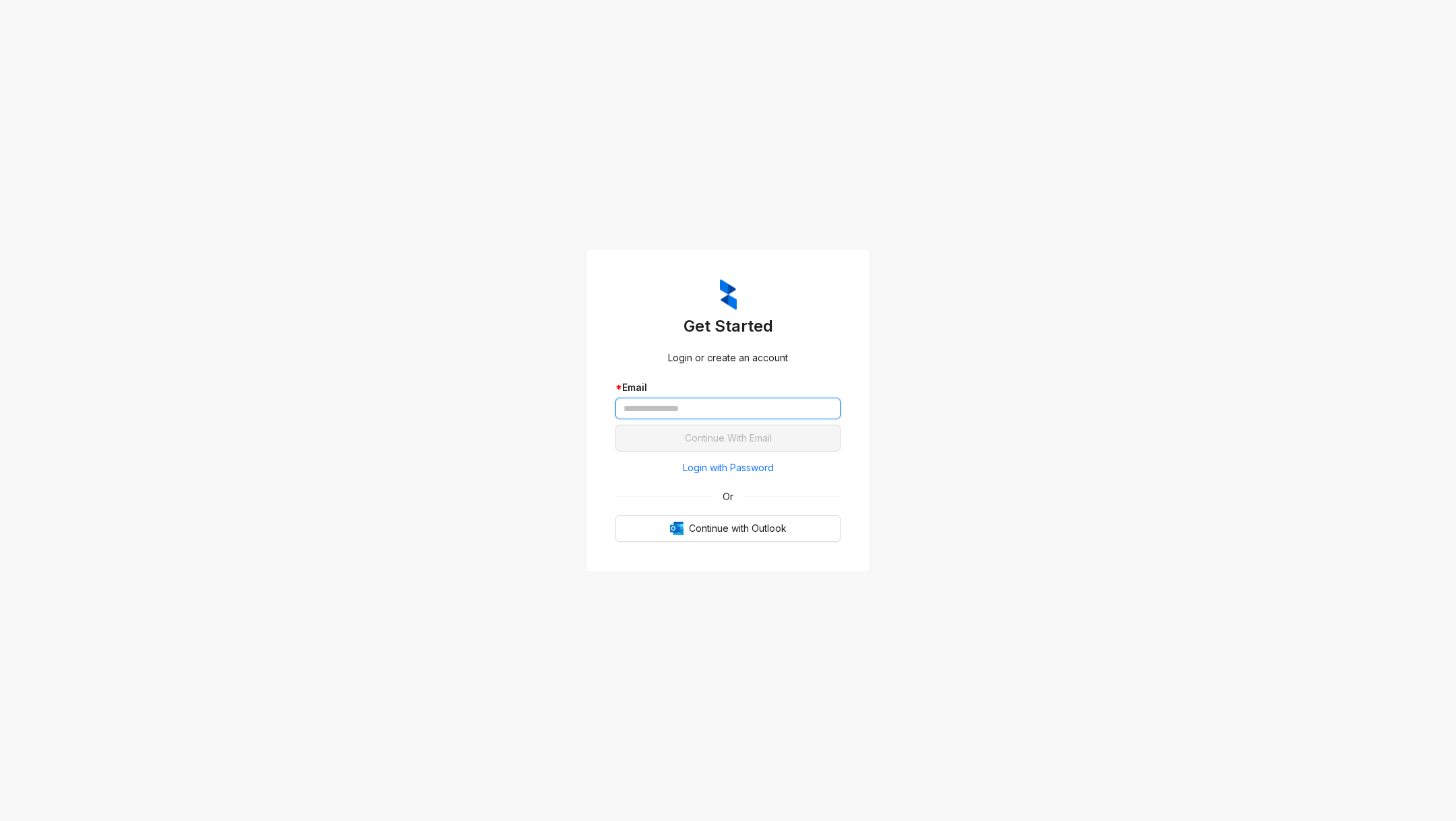
click at [646, 411] on input "text" at bounding box center [728, 408] width 225 height 22
type input "**********"
click at [616, 424] on button "Continue With Email" at bounding box center [728, 438] width 225 height 27
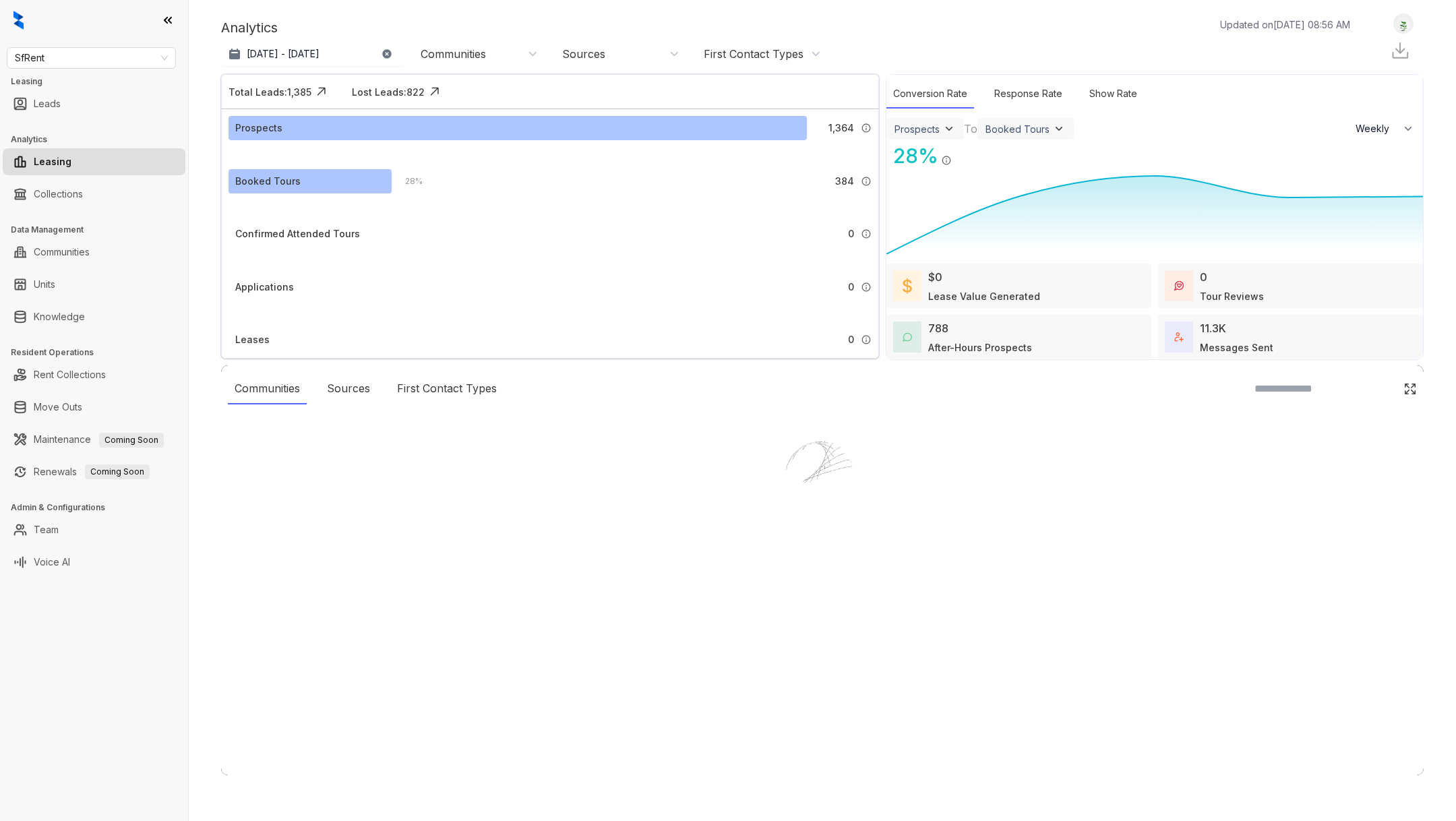
select select "******"
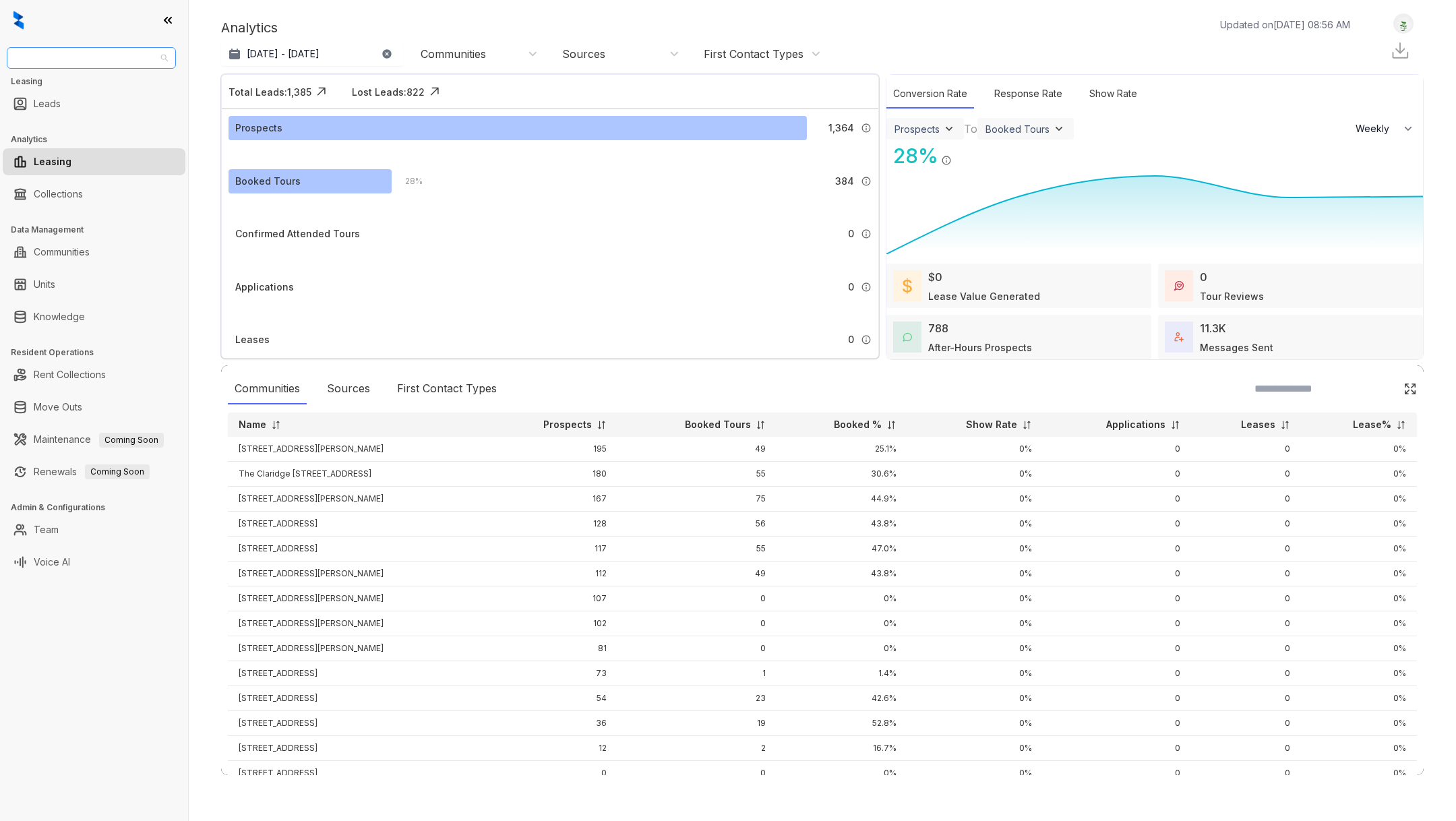
click at [125, 61] on span "SfRent" at bounding box center [91, 58] width 153 height 20
type input "***"
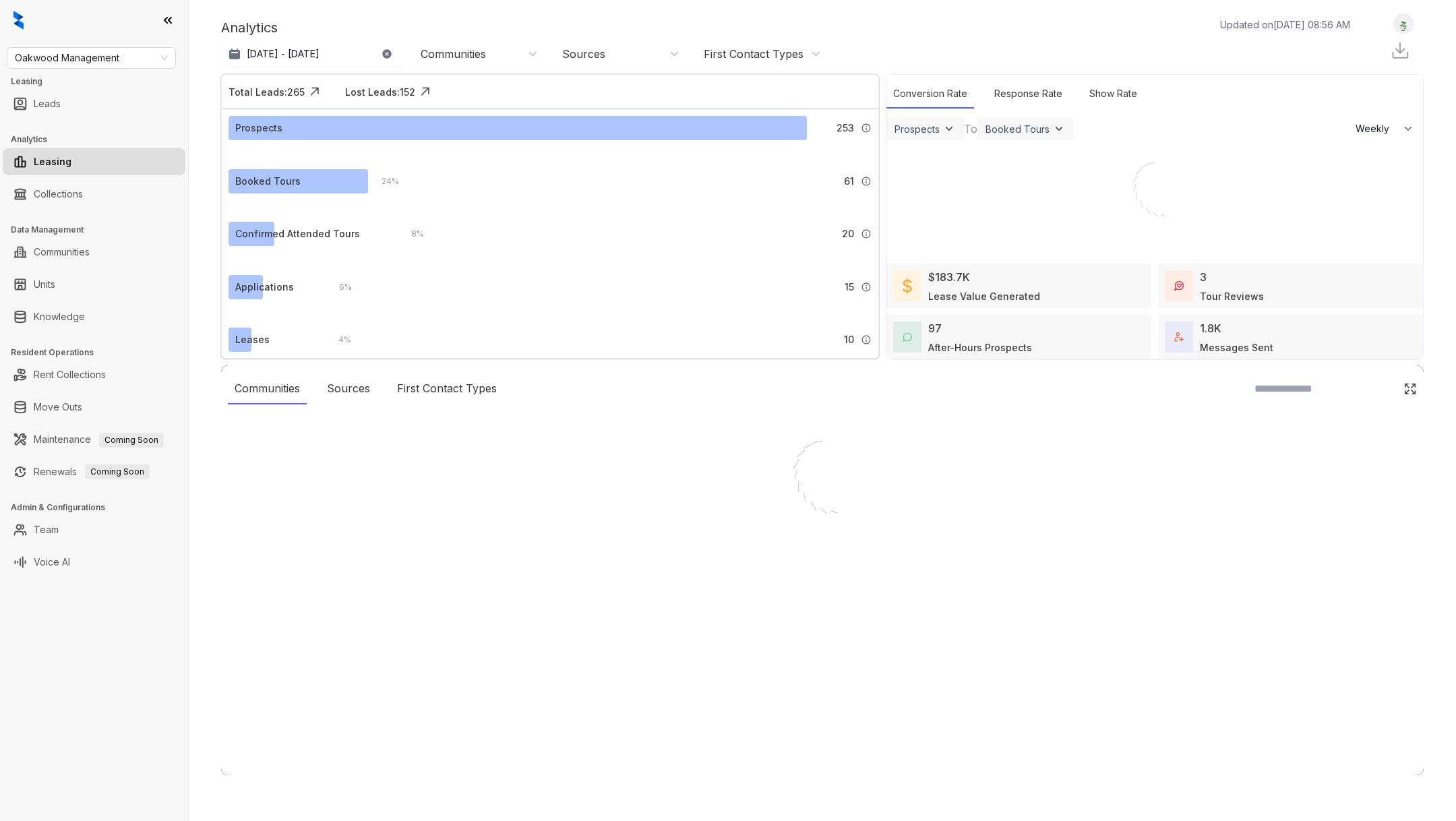
select select "******"
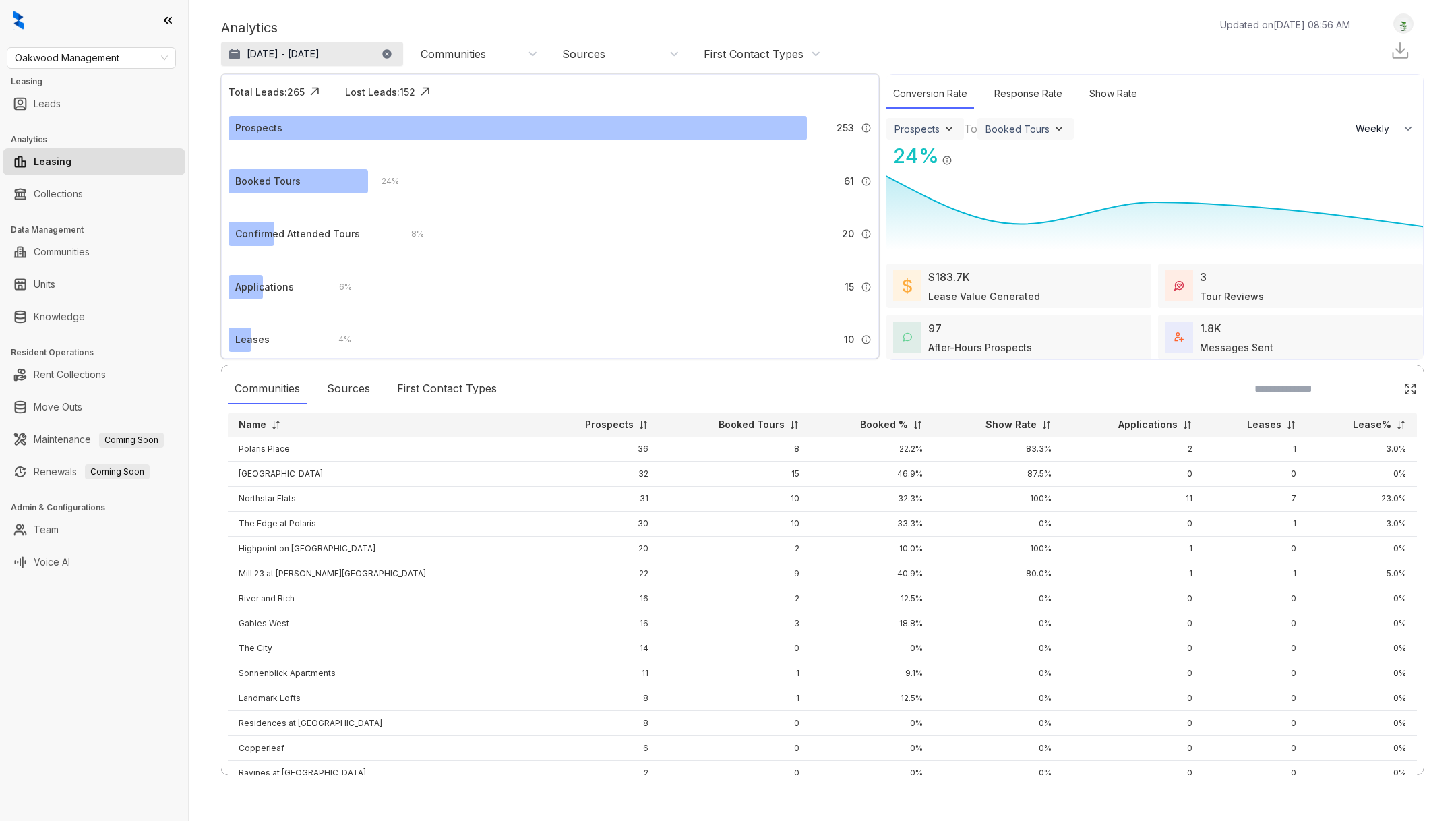
click at [280, 49] on p "[DATE] - [DATE]" at bounding box center [283, 54] width 73 height 13
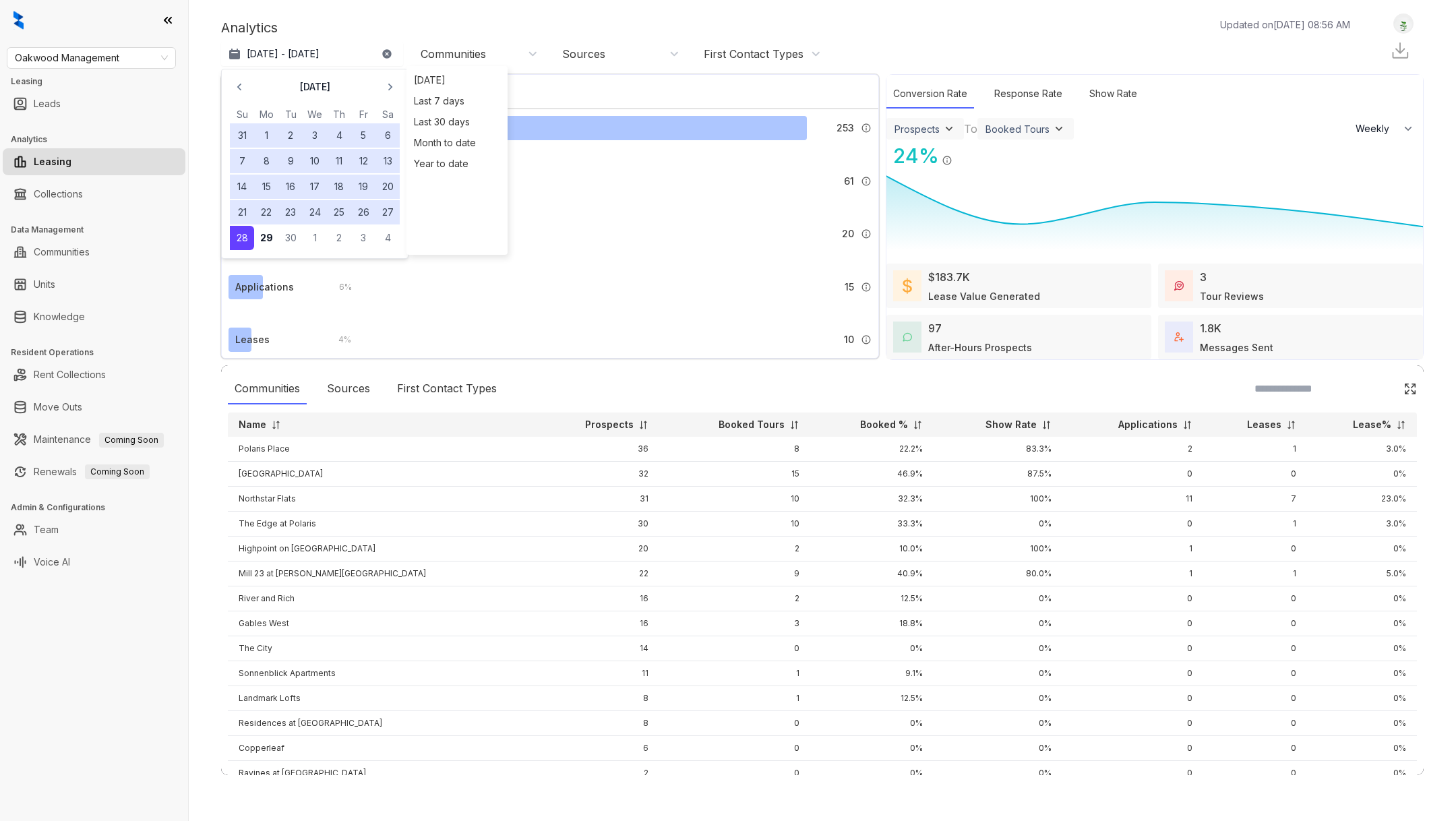
click at [315, 210] on button "24" at bounding box center [315, 212] width 24 height 24
click at [245, 237] on button "28" at bounding box center [242, 237] width 24 height 24
click at [311, 214] on button "24" at bounding box center [315, 212] width 24 height 24
click at [242, 236] on button "28" at bounding box center [242, 237] width 24 height 24
click at [315, 207] on button "24" at bounding box center [315, 212] width 24 height 24
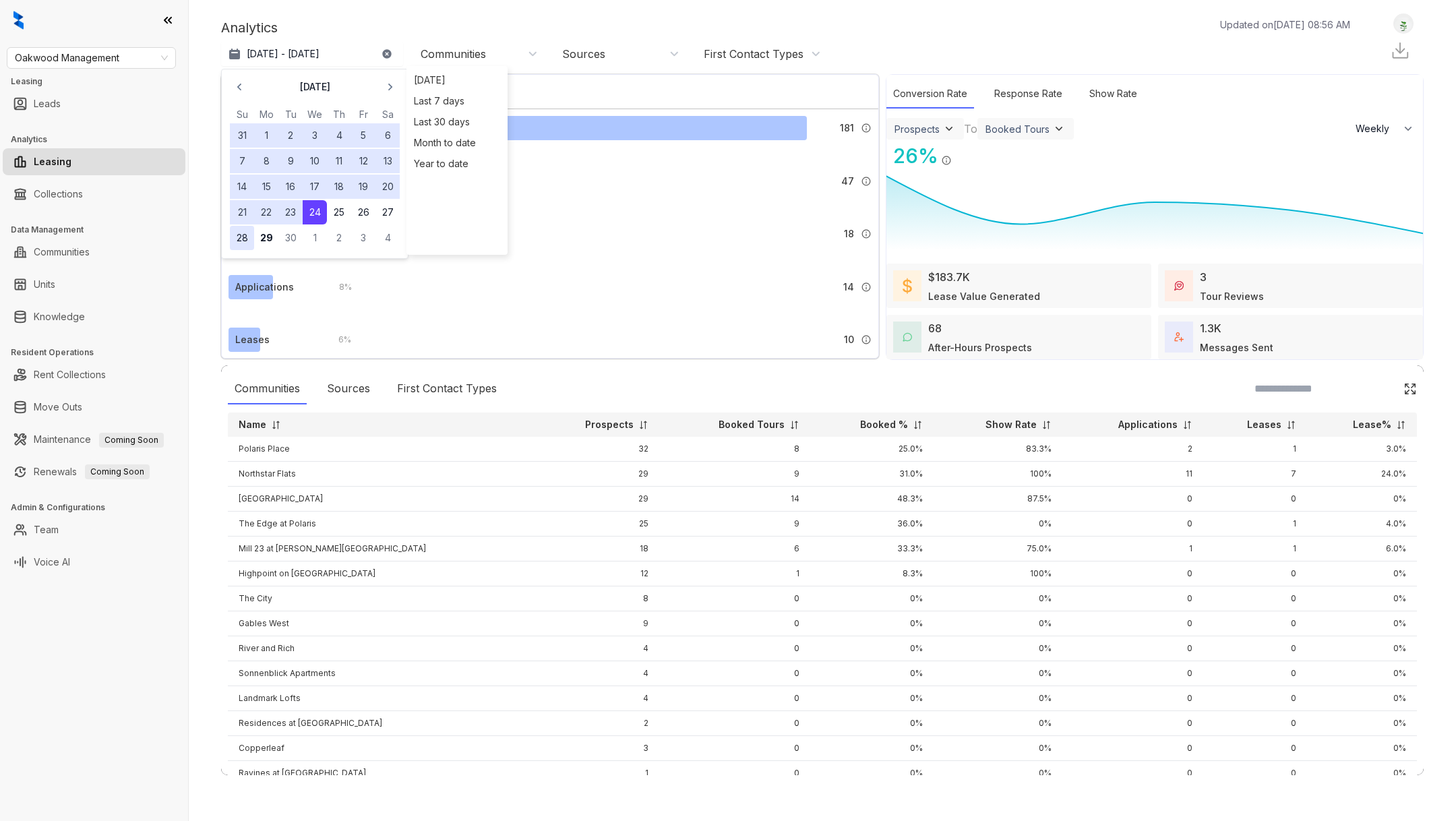
click at [249, 235] on button "28" at bounding box center [242, 237] width 24 height 24
click at [419, 103] on div "Last 7 days" at bounding box center [457, 101] width 95 height 21
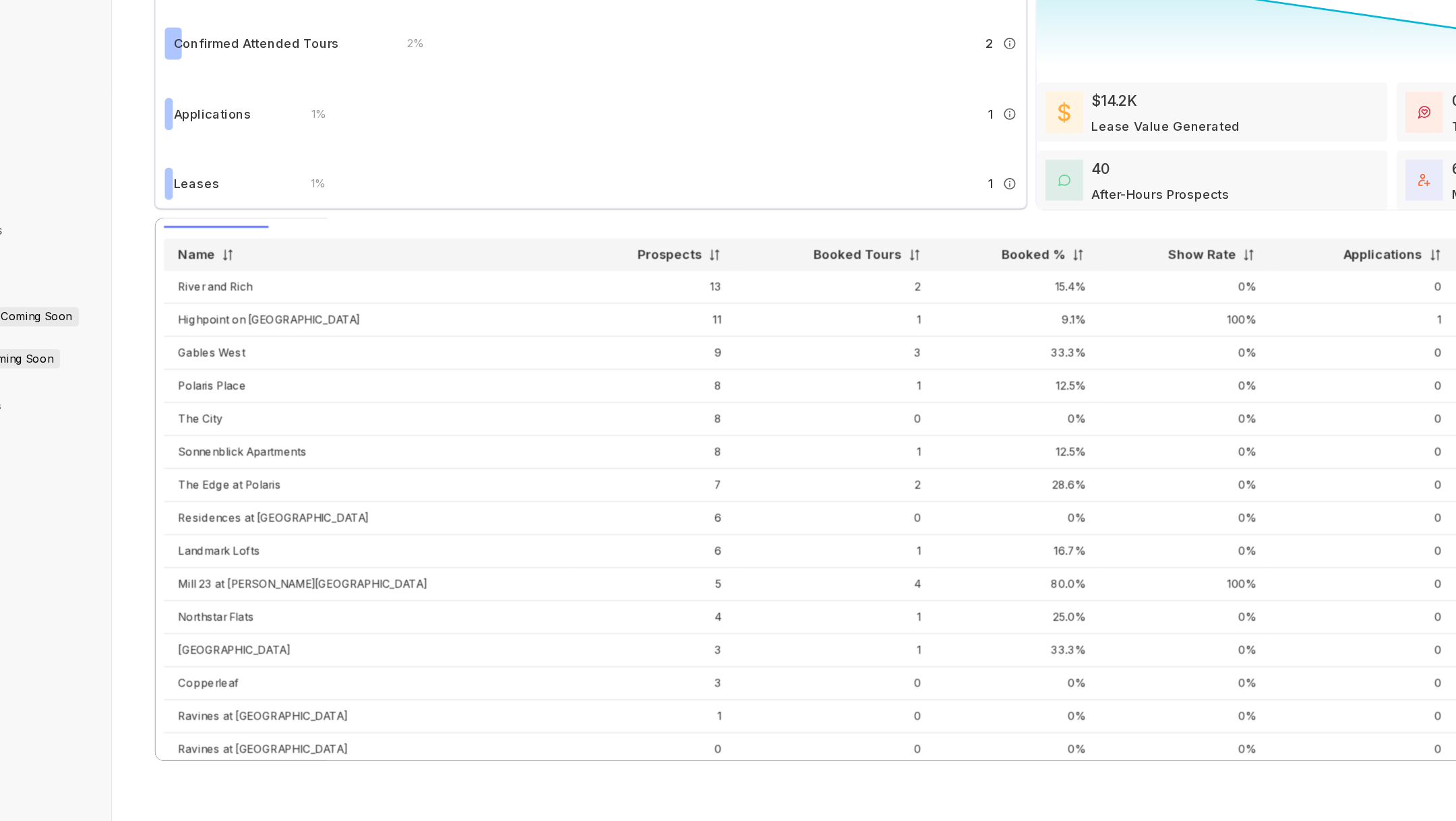
click at [789, 393] on img at bounding box center [794, 393] width 10 height 10
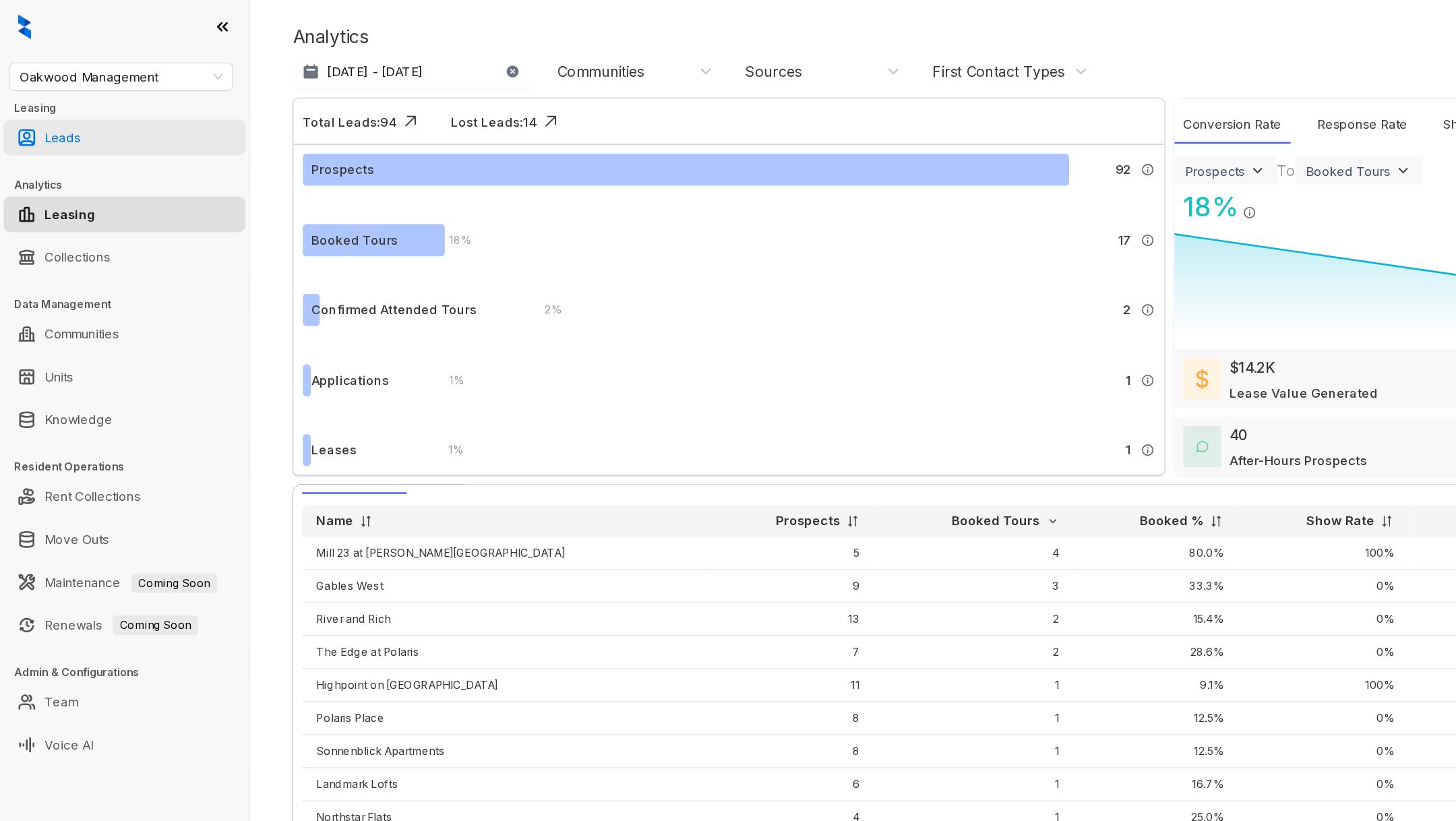
click at [53, 107] on link "Leads" at bounding box center [47, 104] width 27 height 27
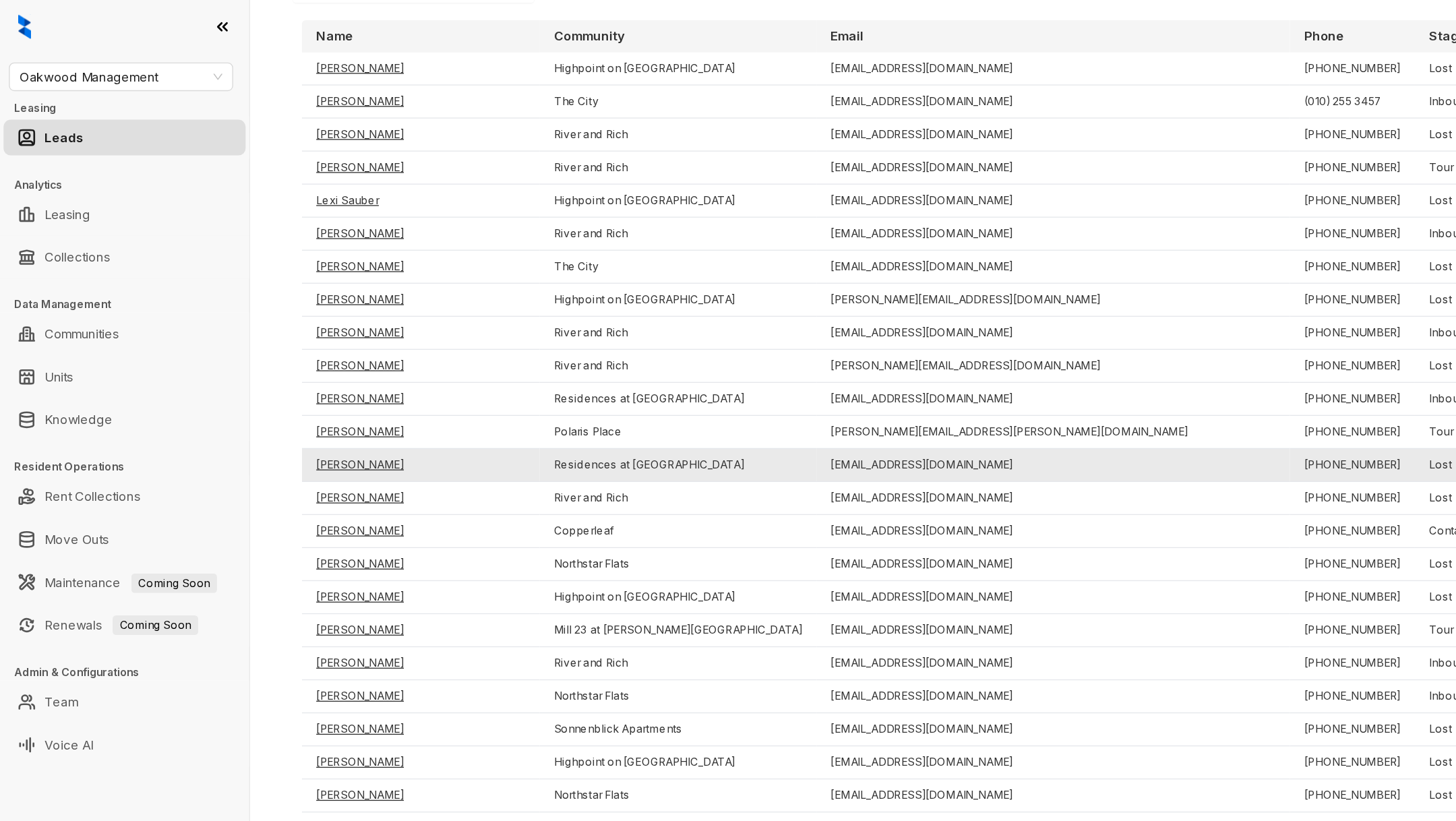
scroll to position [105, 0]
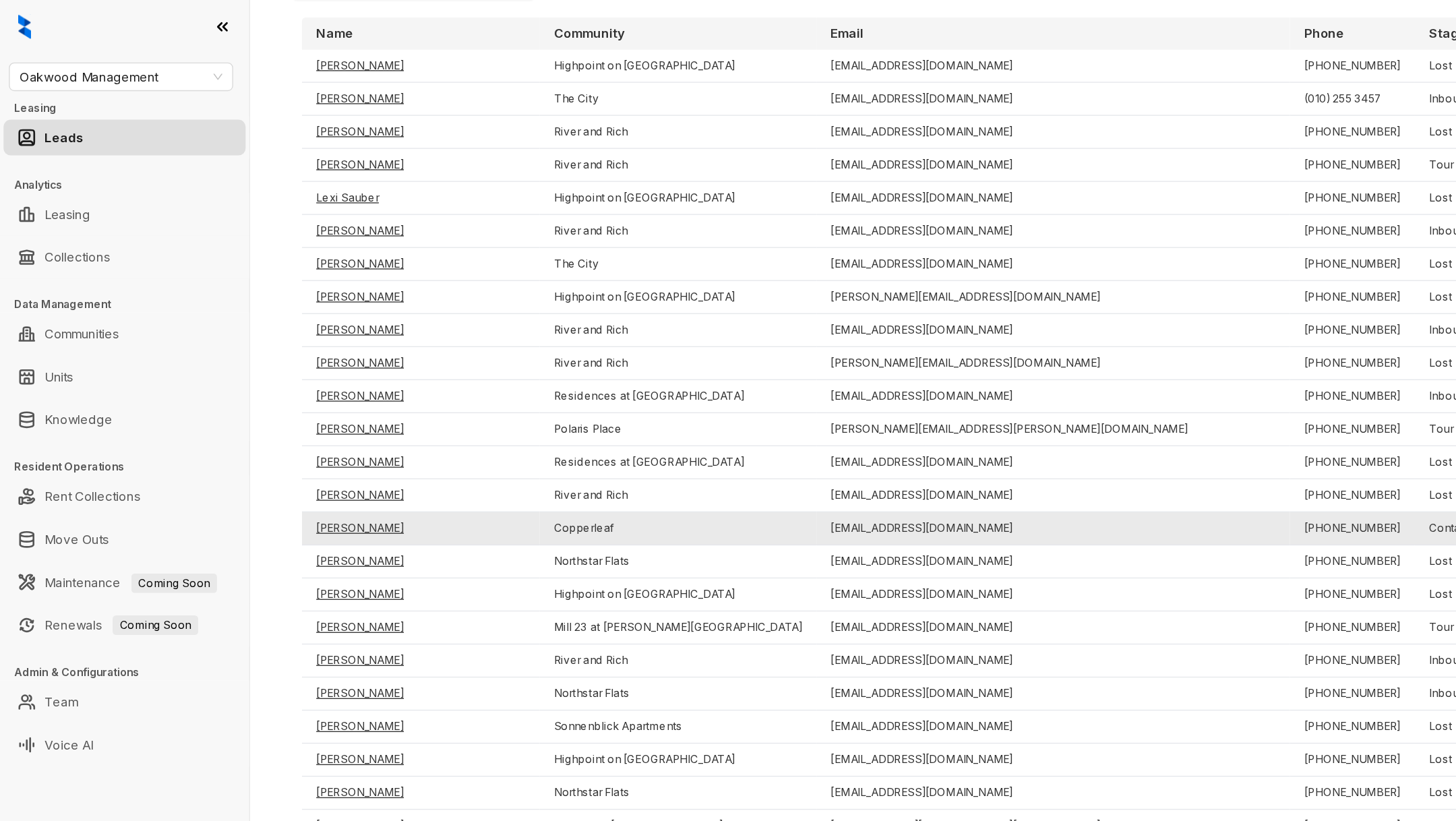
click at [270, 398] on td "Dekaytra Garrett" at bounding box center [318, 399] width 179 height 25
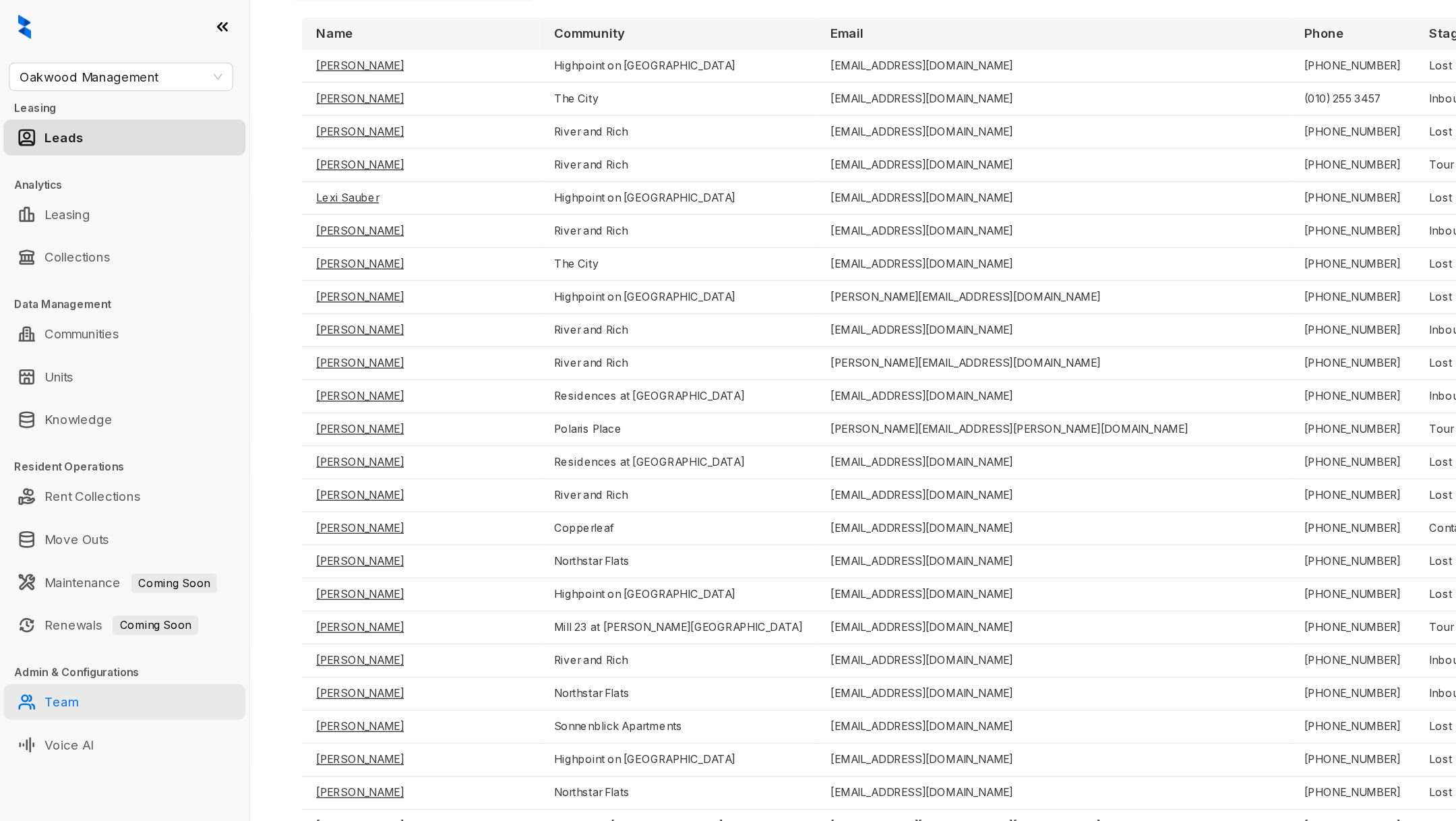
click at [59, 540] on link "Team" at bounding box center [46, 530] width 25 height 27
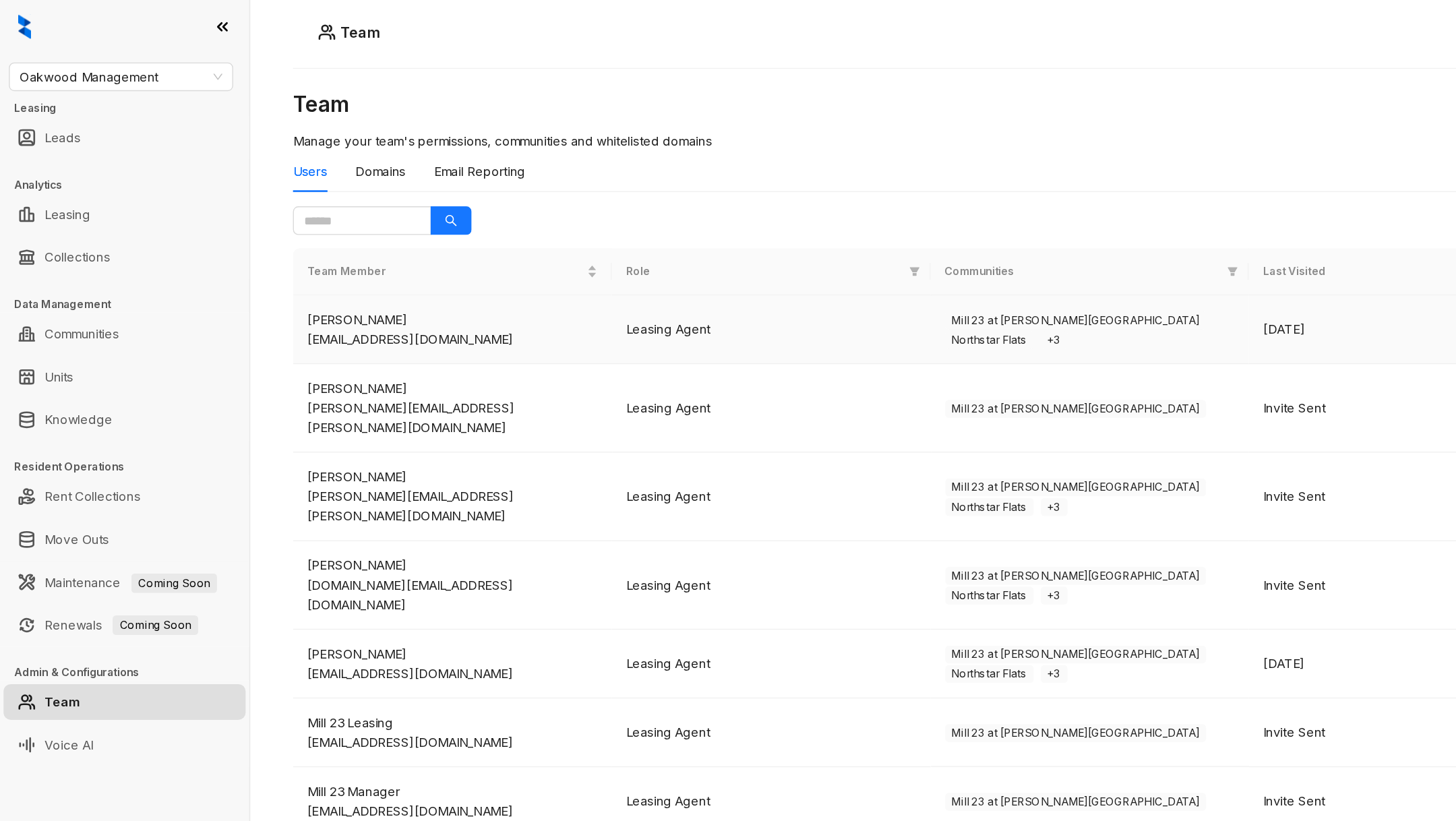
click at [780, 252] on span "Northstar Flats" at bounding box center [746, 257] width 67 height 13
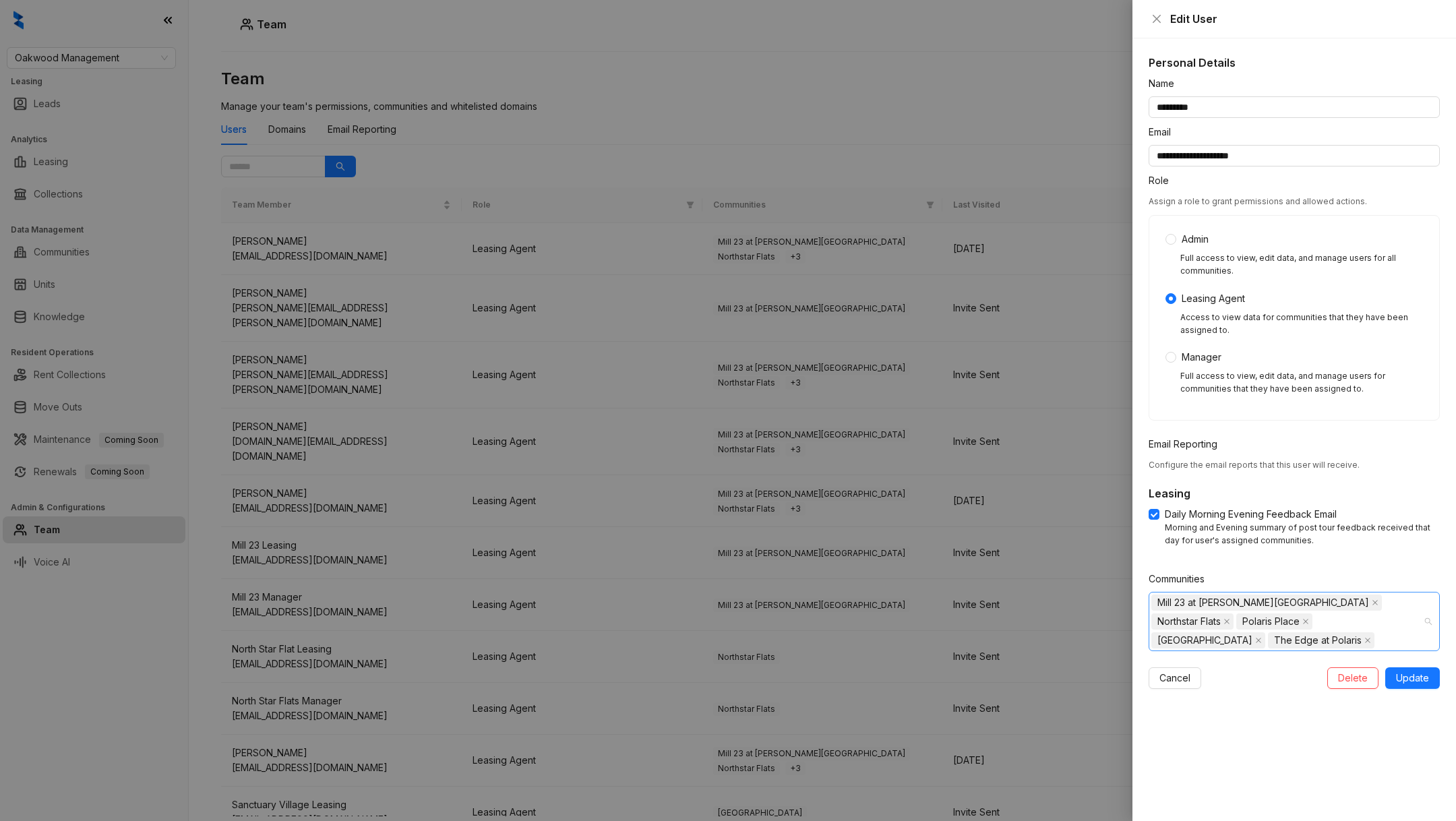
click at [1282, 635] on div "Mill 23 at Coughlin Crossing Northstar Flats Polaris Place Sanctuary Village Th…" at bounding box center [1287, 621] width 272 height 57
click at [1162, 665] on icon "caret-down" at bounding box center [1160, 668] width 7 height 7
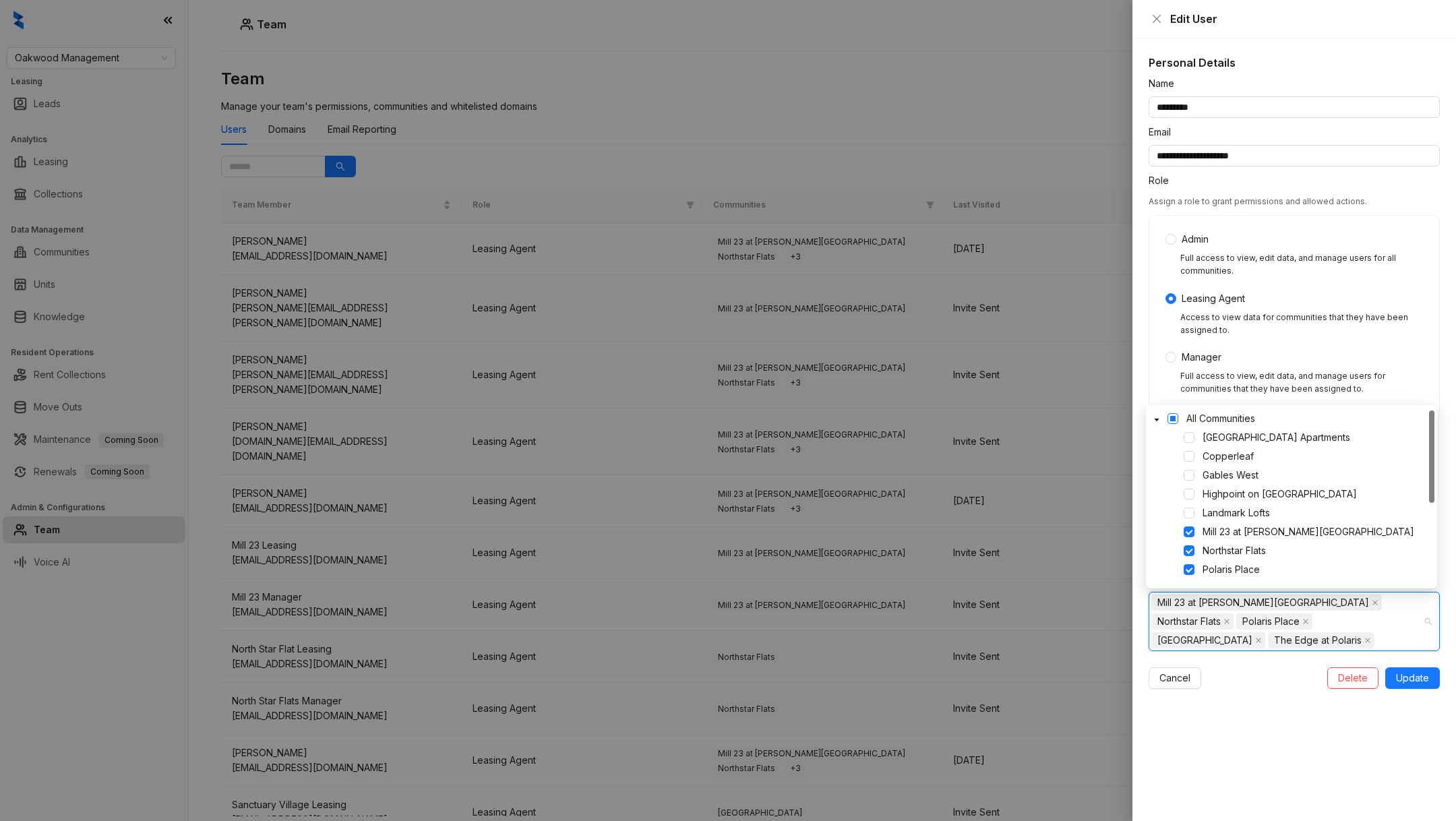
click at [1174, 418] on span at bounding box center [1173, 418] width 11 height 11
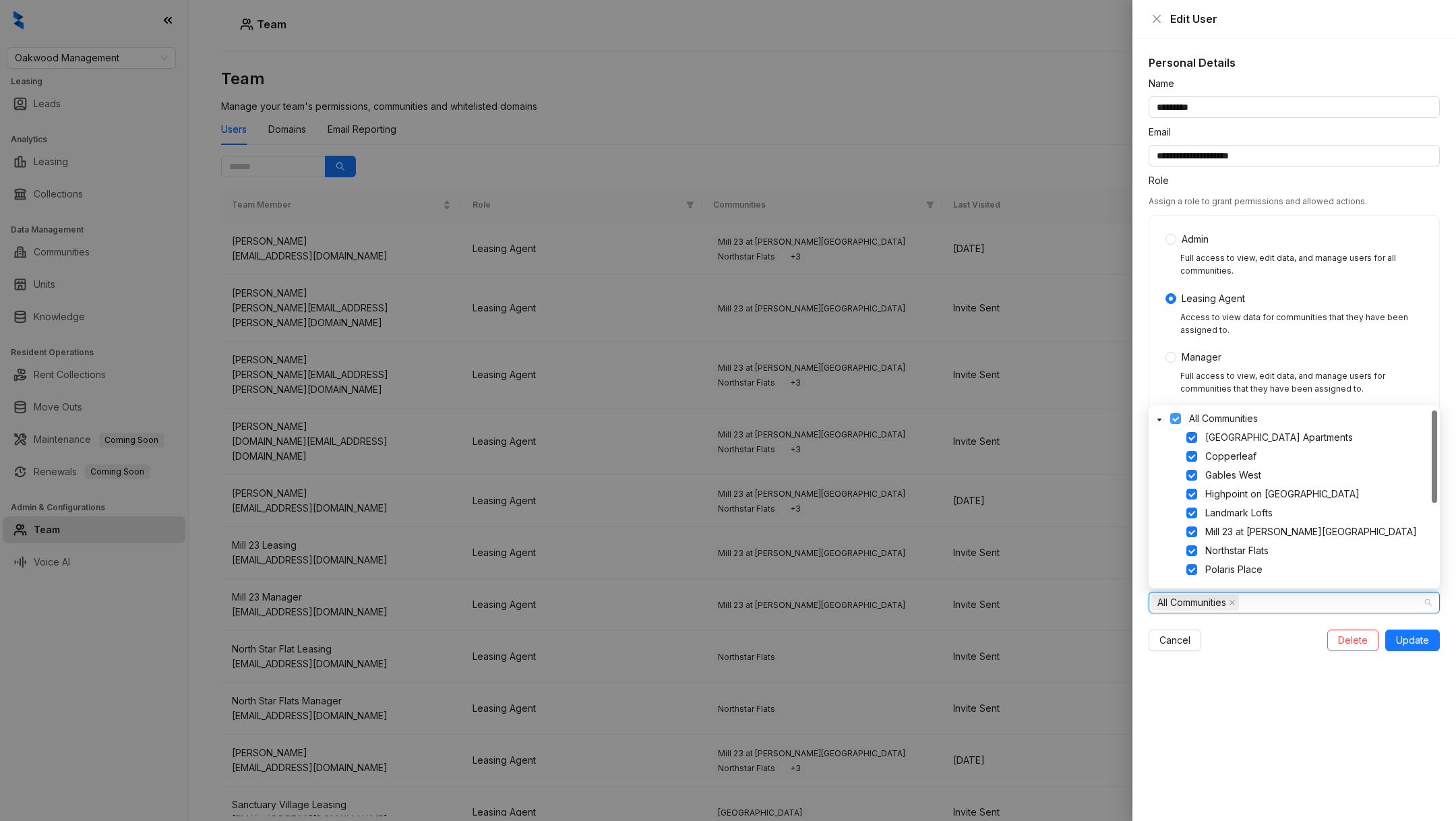
click at [1174, 418] on span at bounding box center [1175, 418] width 11 height 11
click at [1404, 640] on span "Update" at bounding box center [1412, 641] width 33 height 15
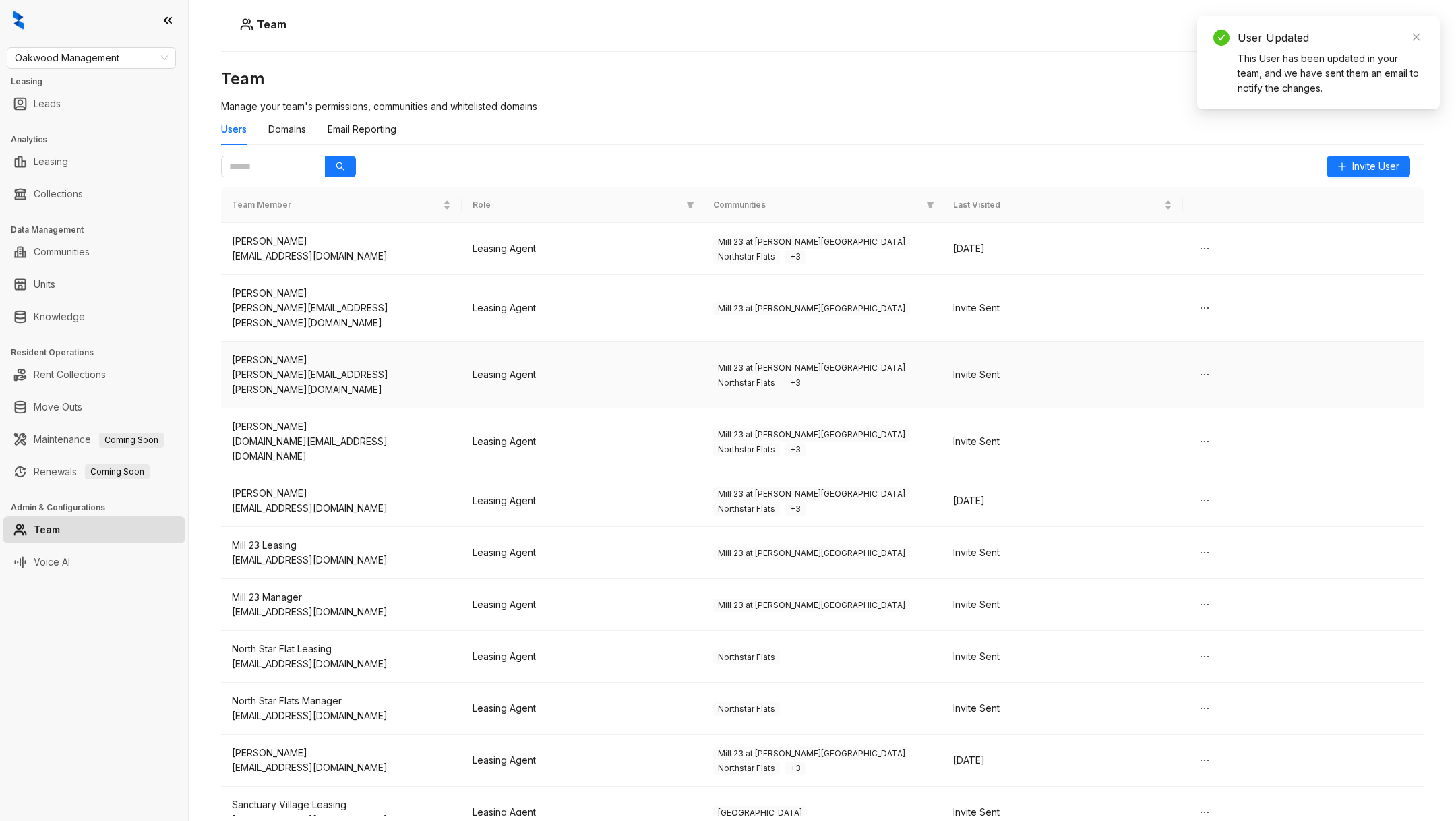
click at [965, 367] on div "Invite Sent" at bounding box center [1063, 375] width 219 height 15
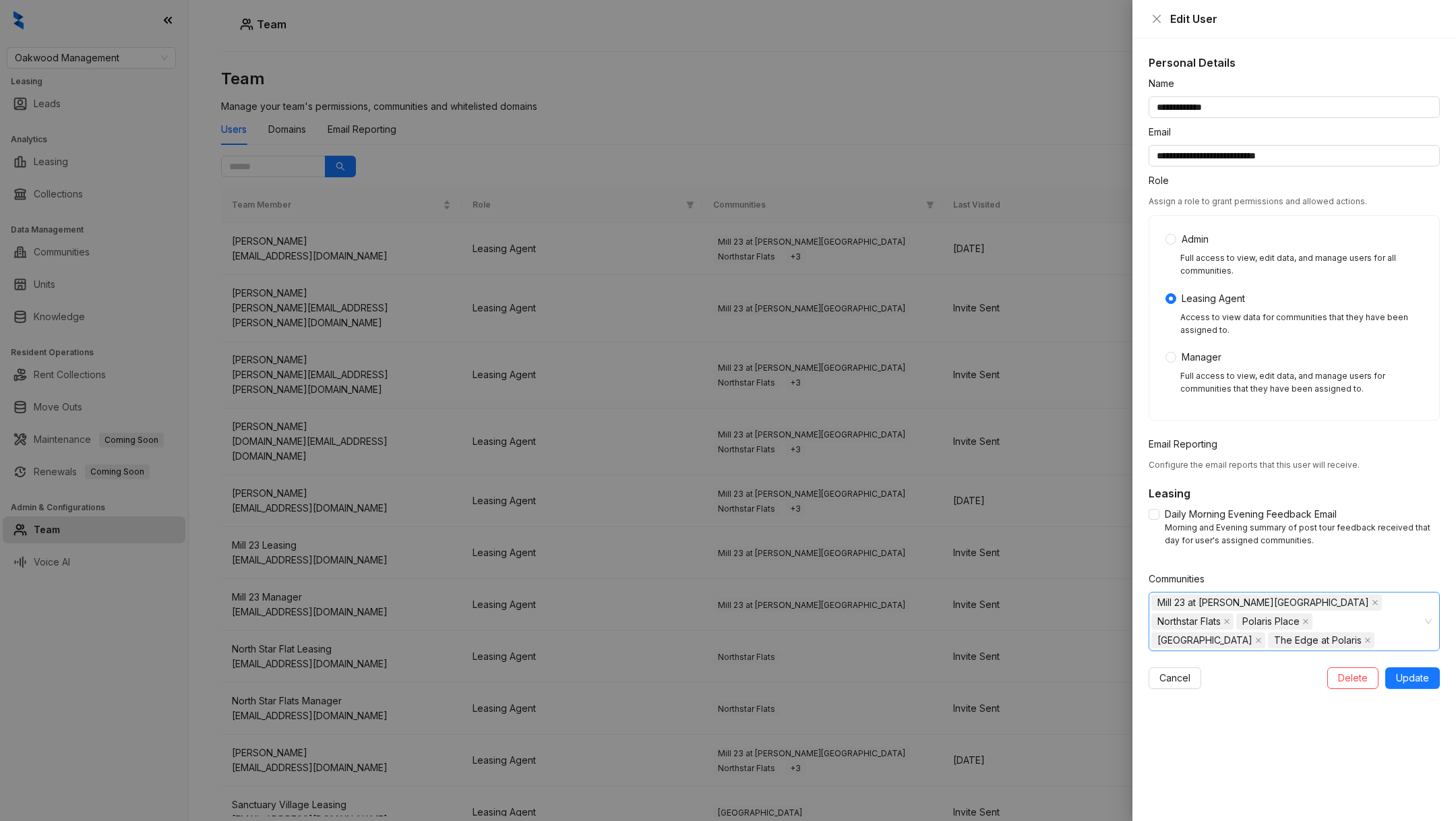
click at [1304, 644] on div "Mill 23 at Coughlin Crossing Northstar Flats Polaris Place Sanctuary Village Th…" at bounding box center [1287, 621] width 272 height 57
click at [1157, 664] on icon "caret-down" at bounding box center [1160, 668] width 7 height 7
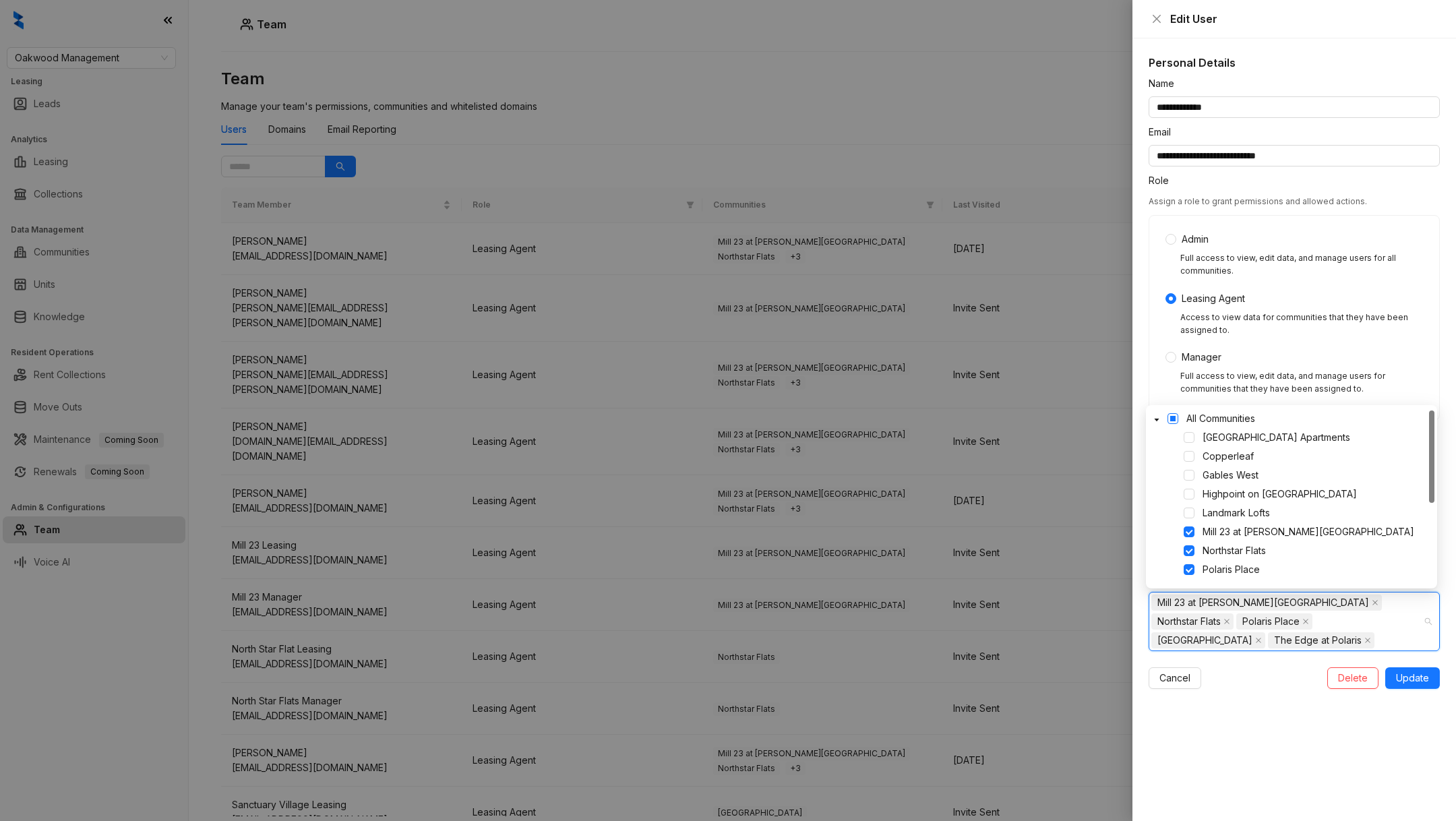
click at [1175, 418] on span at bounding box center [1173, 418] width 11 height 11
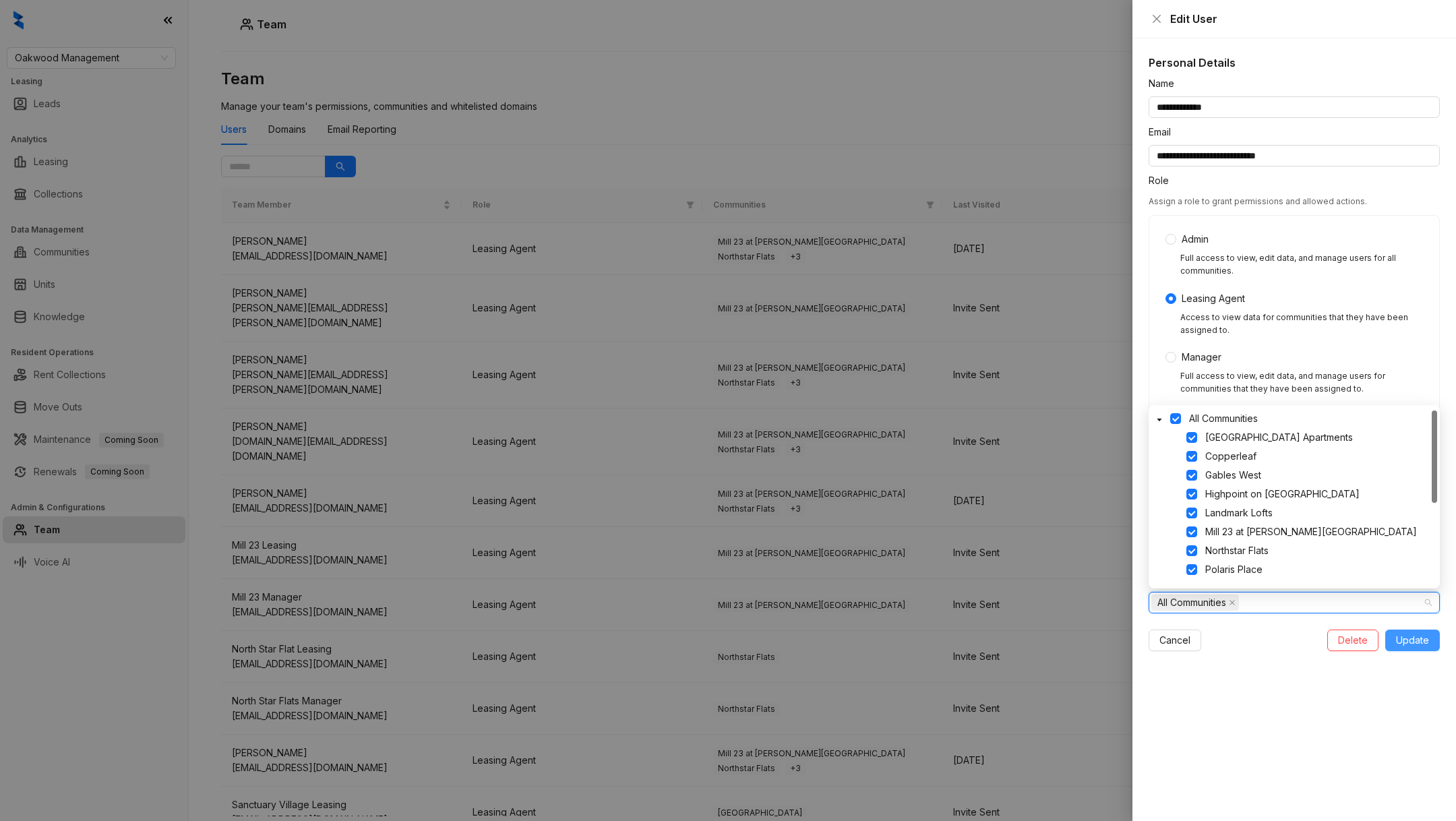
click at [1411, 634] on span "Update" at bounding box center [1412, 641] width 33 height 15
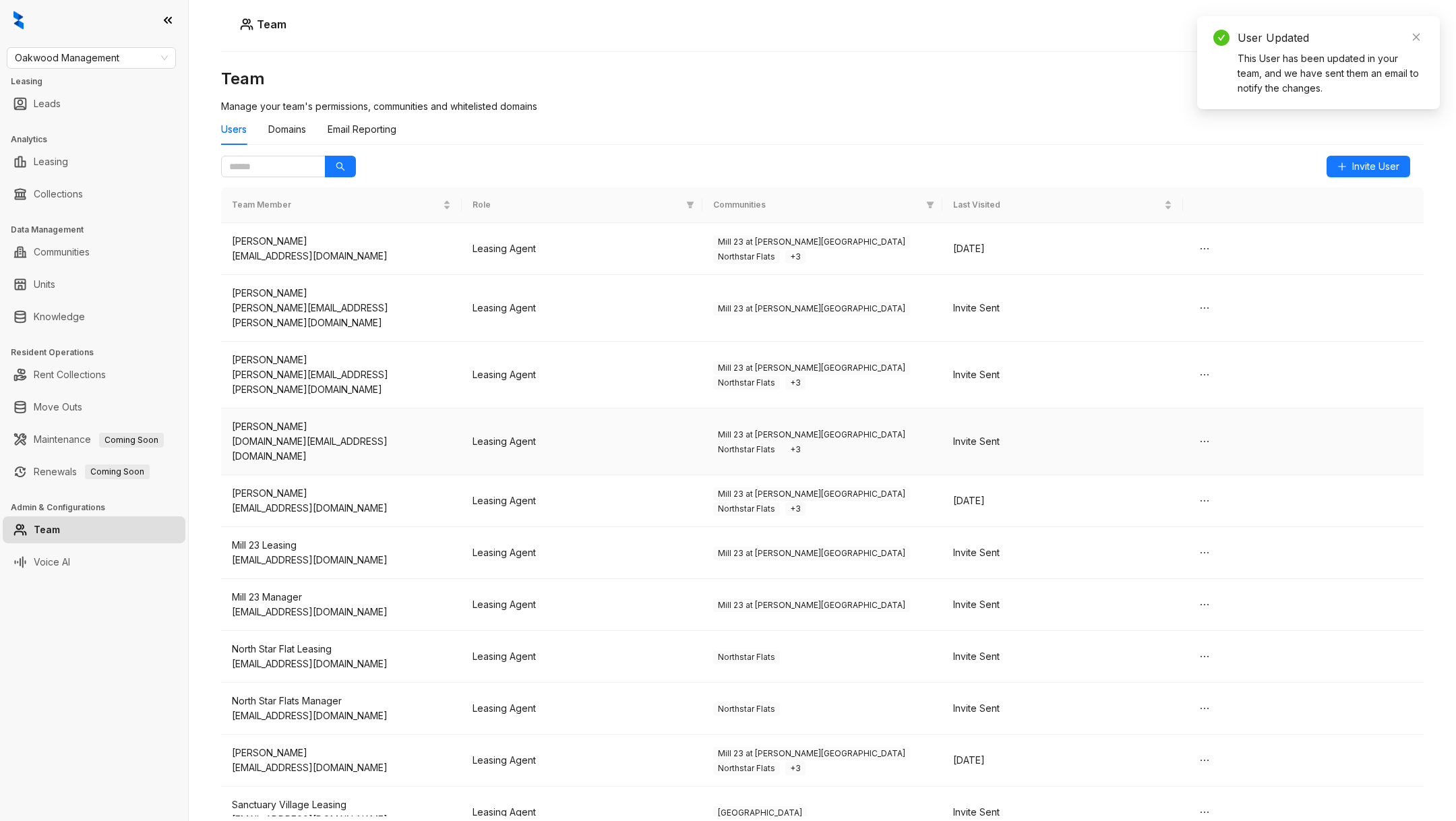
click at [986, 434] on div "Invite Sent" at bounding box center [1063, 442] width 219 height 15
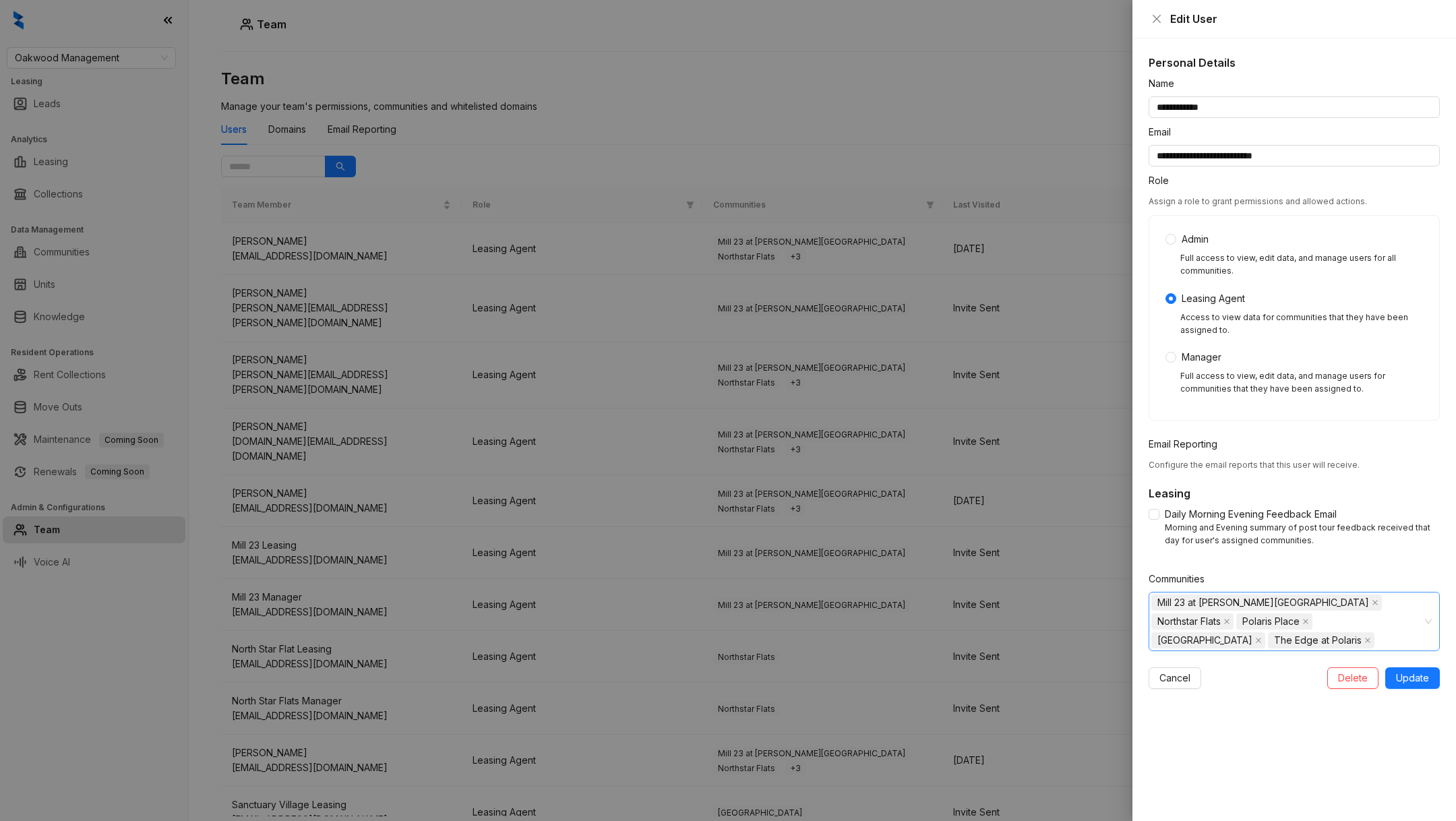
click at [1304, 631] on div "Mill 23 at Coughlin Crossing Northstar Flats Polaris Place Sanctuary Village Th…" at bounding box center [1287, 621] width 272 height 57
click at [1160, 668] on icon "caret-down" at bounding box center [1160, 668] width 7 height 7
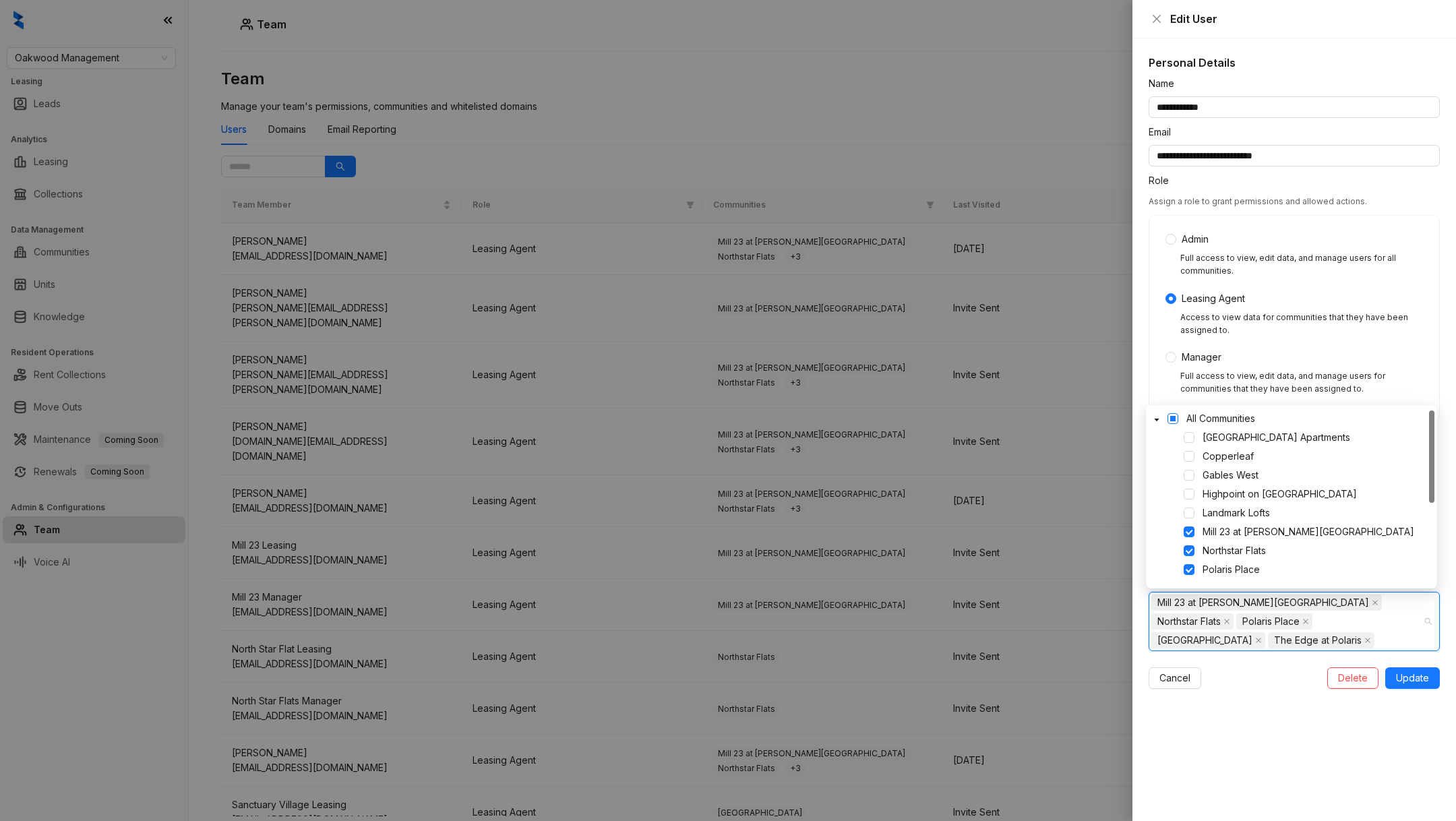
click at [1173, 419] on span at bounding box center [1173, 418] width 11 height 11
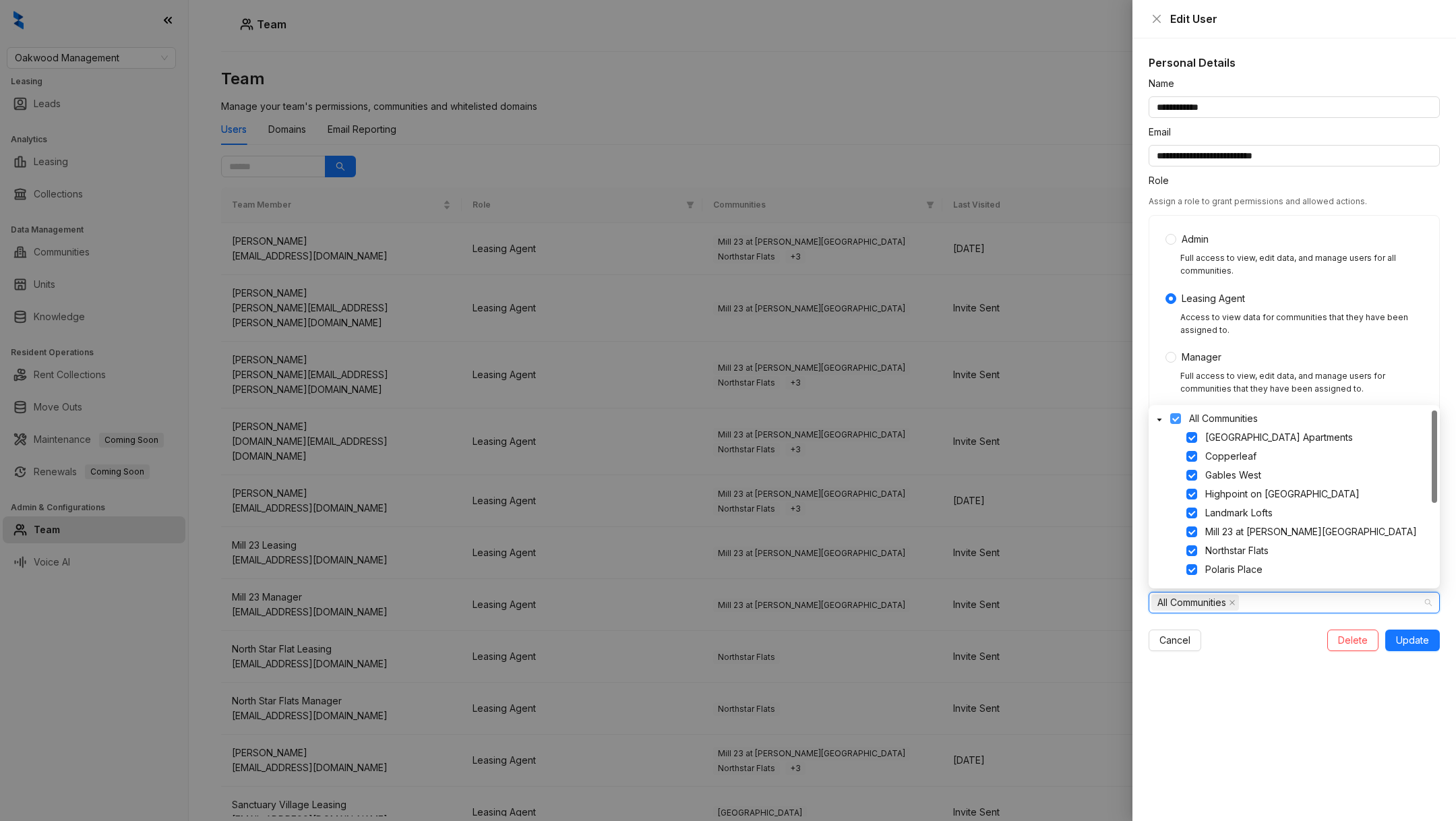
click at [1173, 419] on span at bounding box center [1175, 418] width 11 height 11
click at [1401, 644] on span "Update" at bounding box center [1412, 641] width 33 height 15
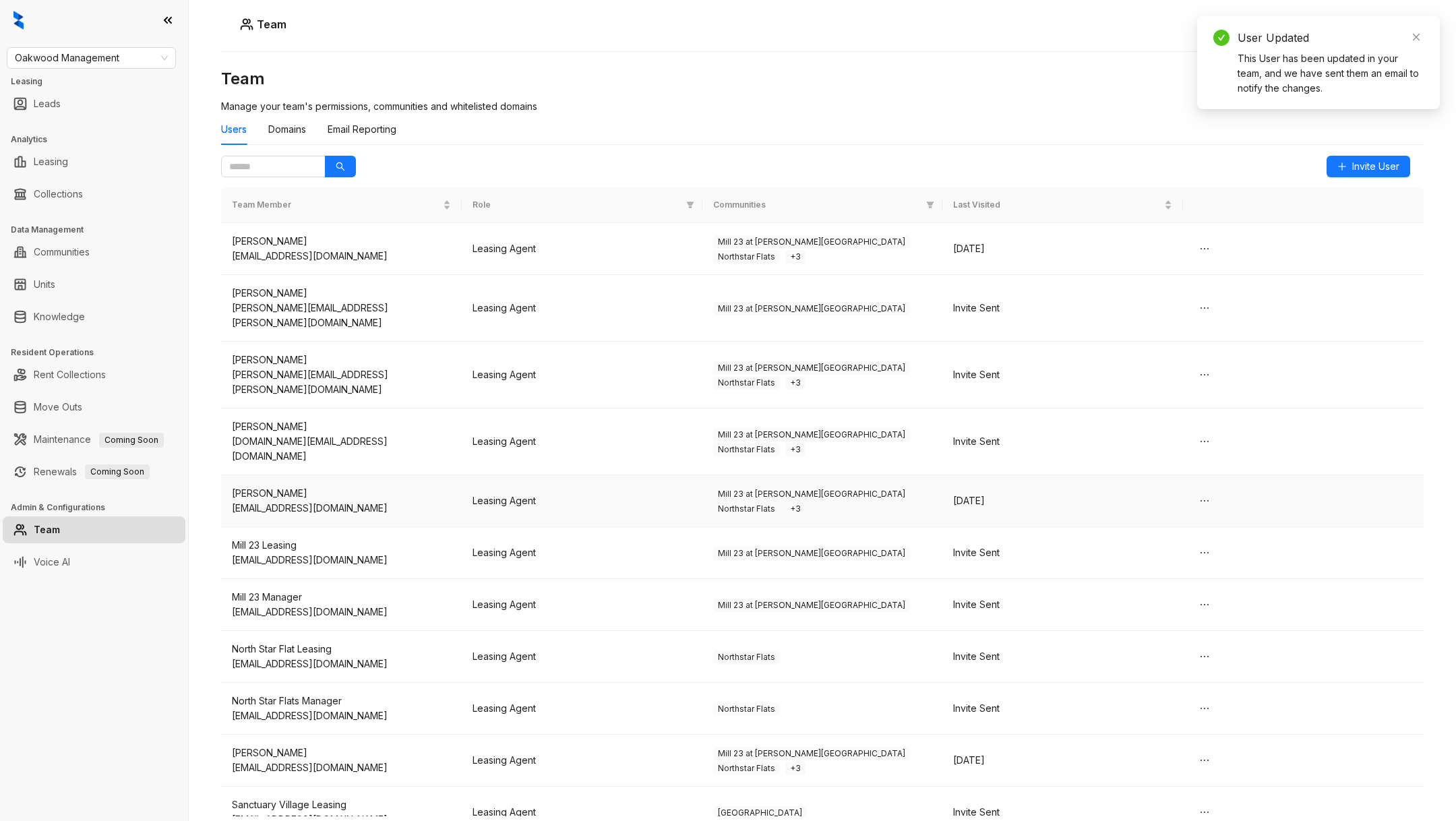
click at [818, 487] on span "Mill 23 at Coughlin Crossing" at bounding box center [811, 494] width 197 height 13
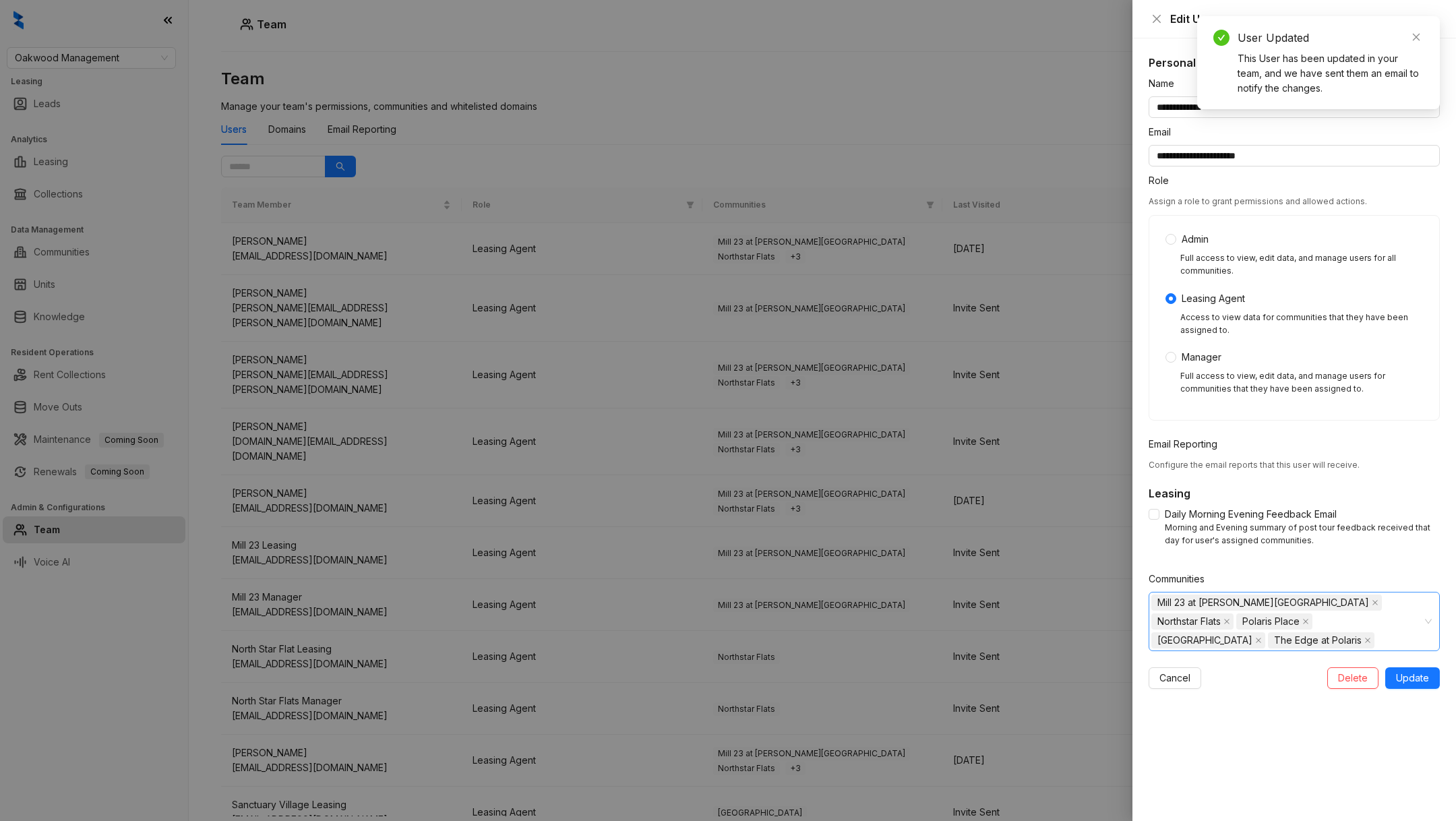
click at [1291, 649] on div "Mill 23 at Coughlin Crossing Northstar Flats Polaris Place Sanctuary Village Th…" at bounding box center [1294, 621] width 291 height 60
click at [1152, 664] on span at bounding box center [1159, 666] width 16 height 16
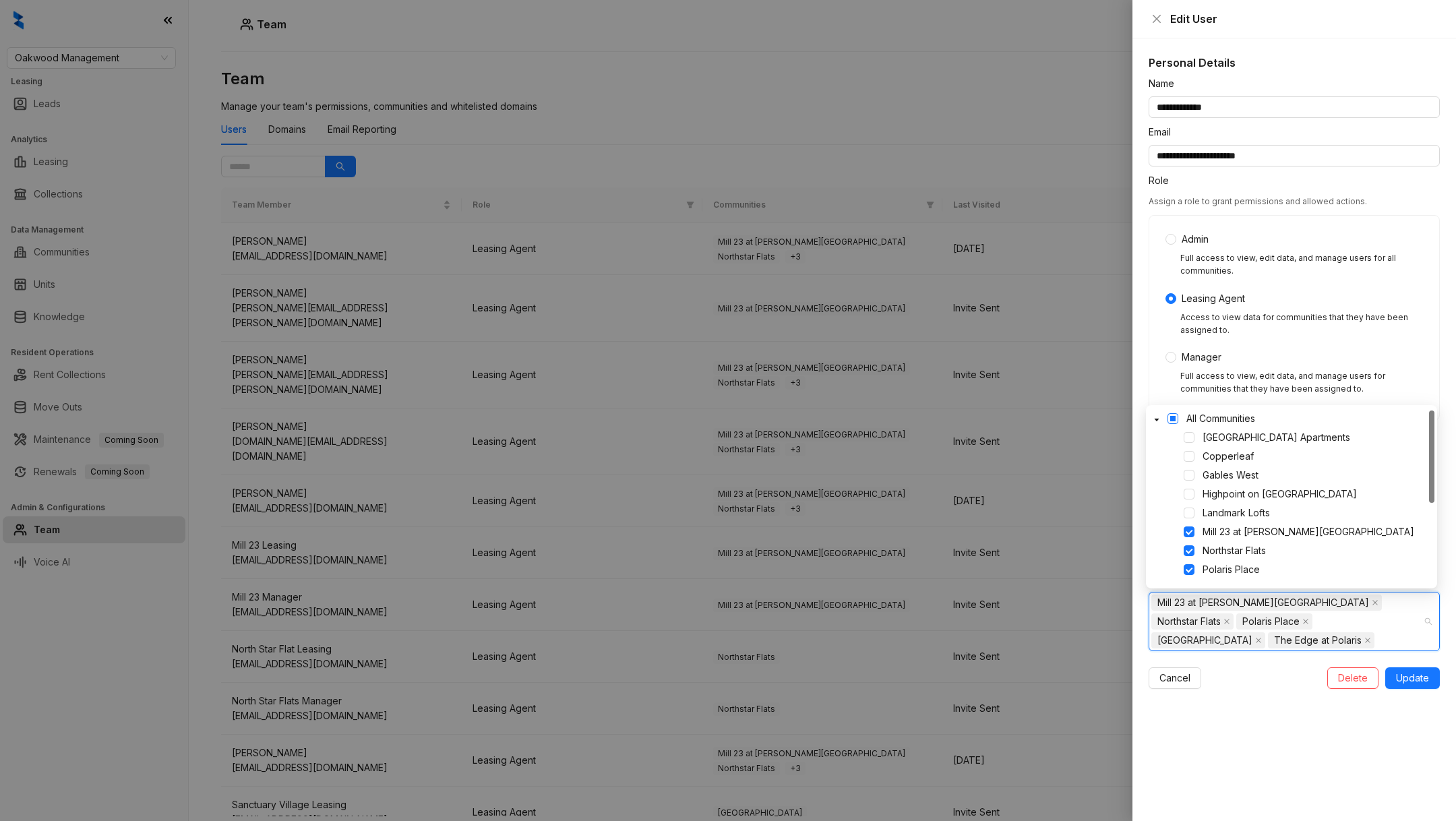
click at [1175, 422] on span at bounding box center [1173, 418] width 11 height 11
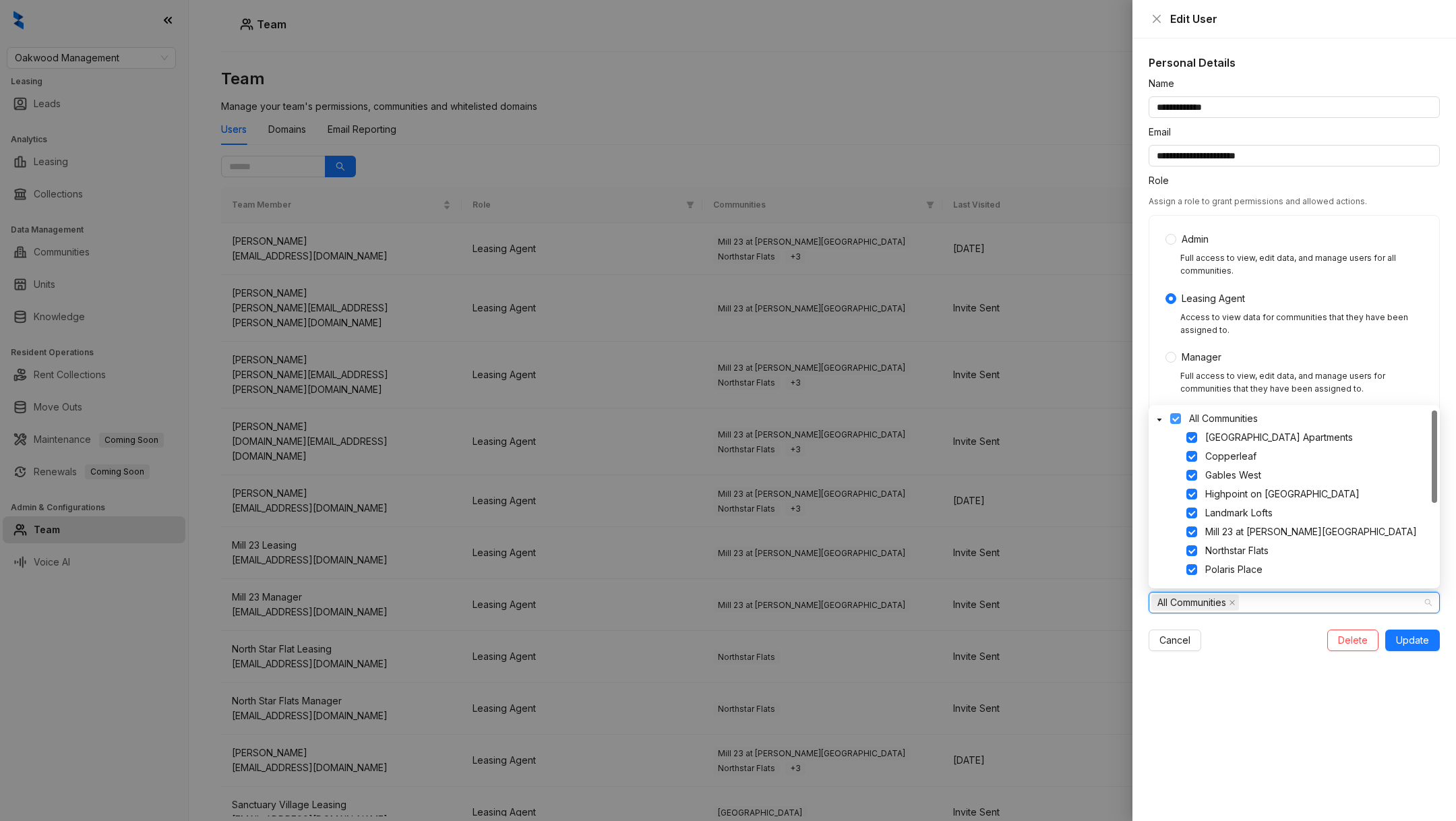
click at [1175, 422] on span at bounding box center [1175, 418] width 11 height 11
click at [1417, 644] on span "Update" at bounding box center [1412, 641] width 33 height 15
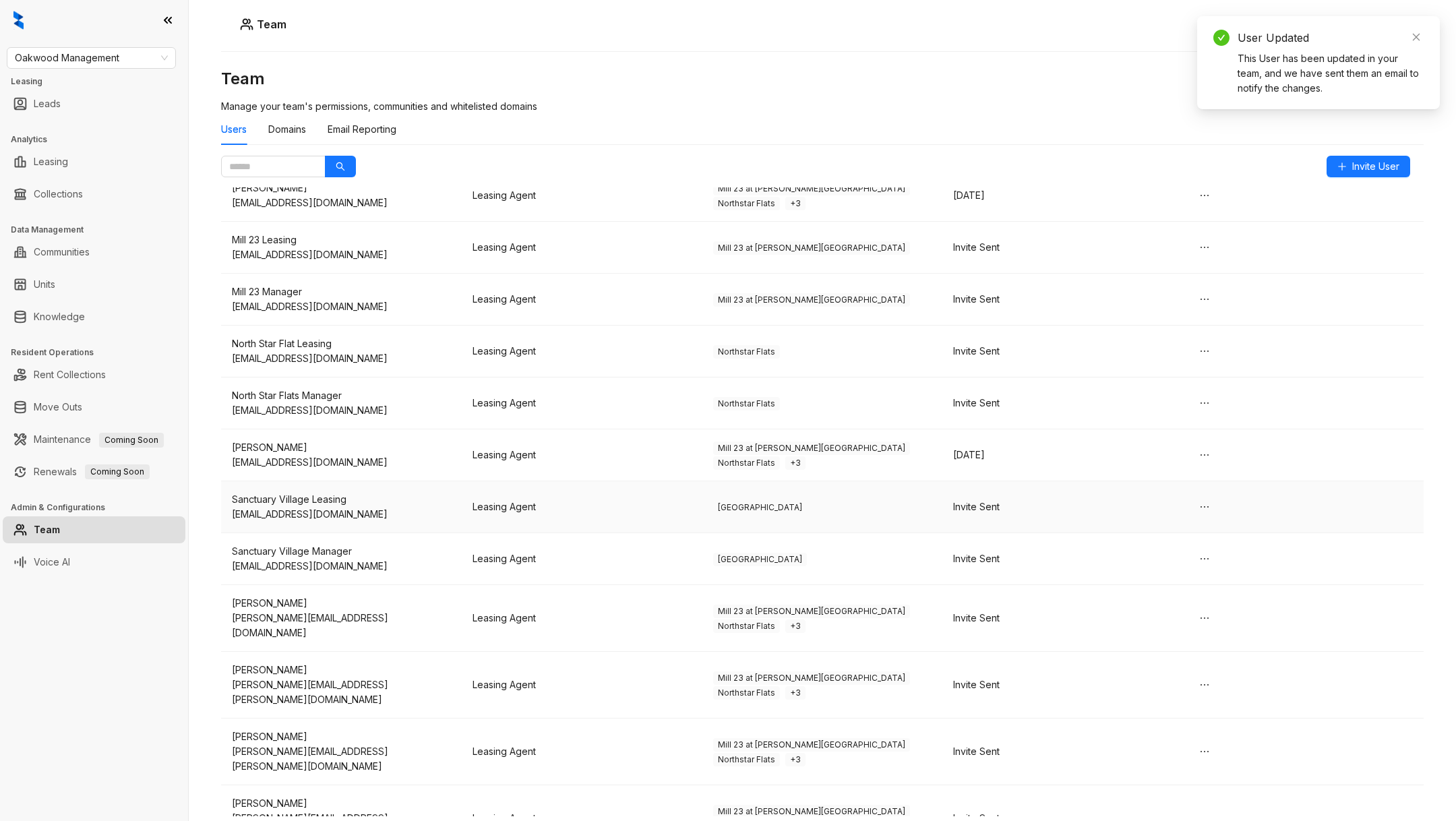
scroll to position [318, 0]
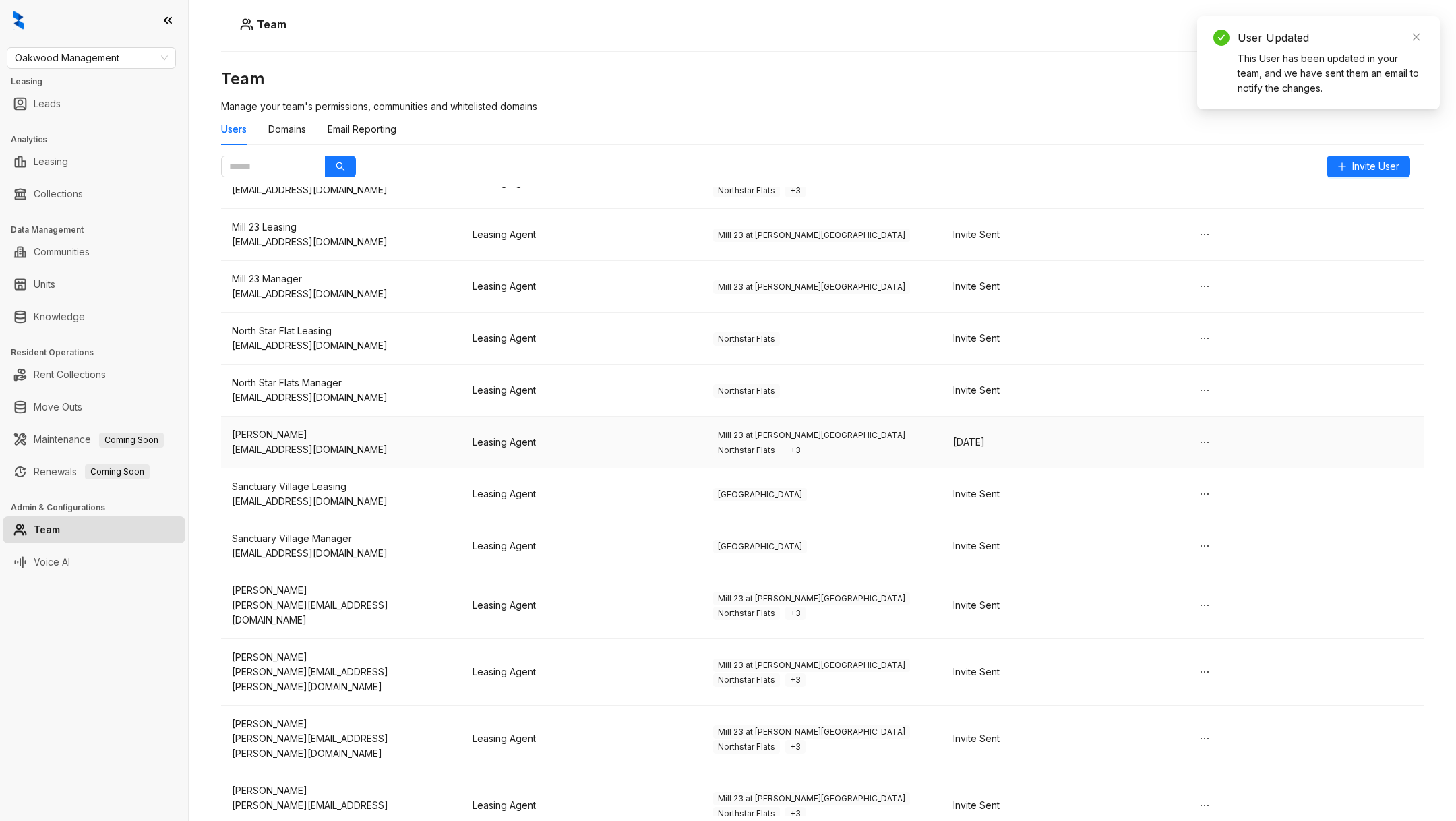
click at [399, 418] on td "PAUL Burke pburke@liveoakwood.com" at bounding box center [341, 443] width 241 height 52
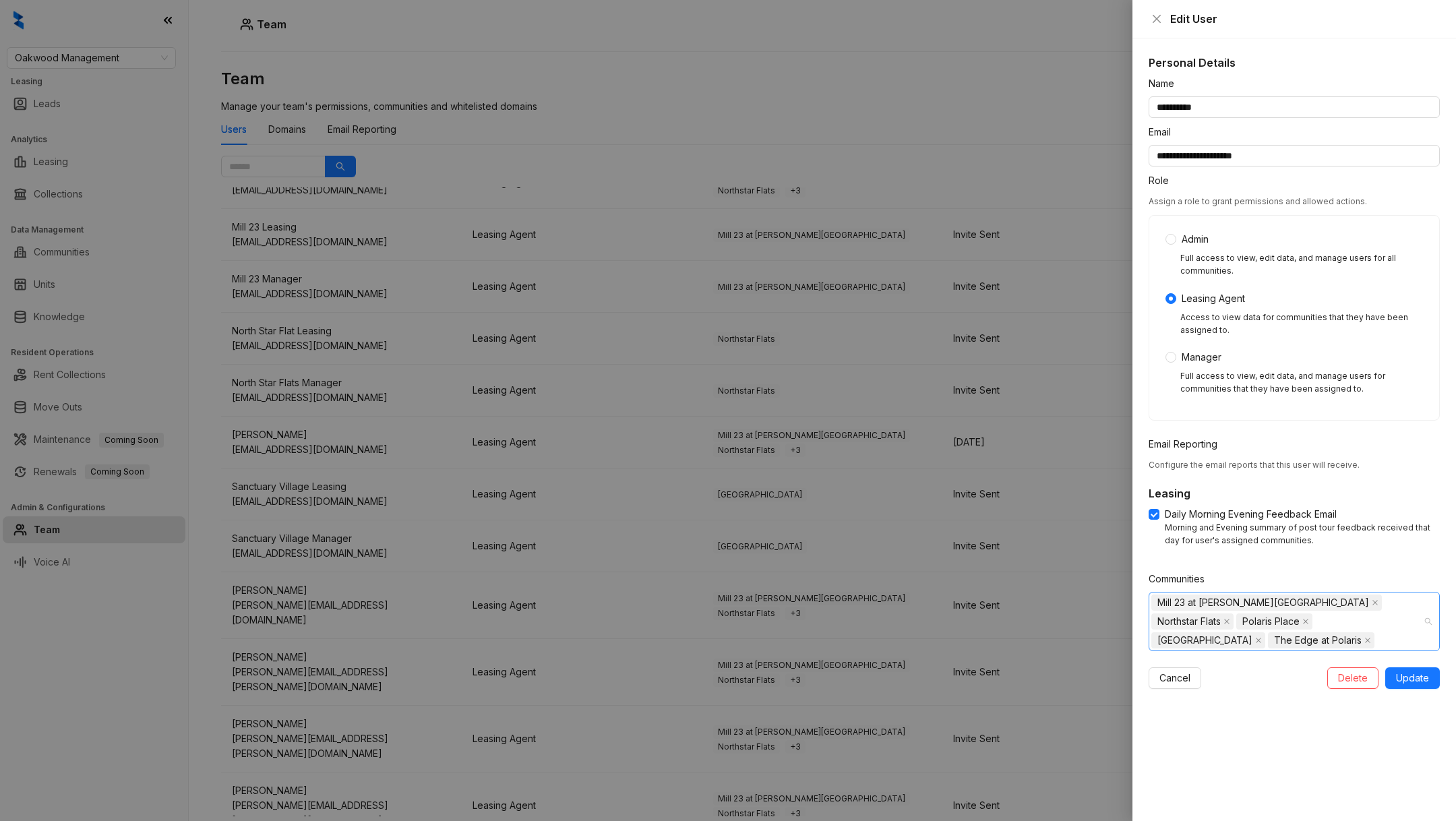
click at [1308, 640] on div "Mill 23 at Coughlin Crossing Northstar Flats Polaris Place Sanctuary Village Th…" at bounding box center [1287, 621] width 272 height 57
click at [1155, 672] on span at bounding box center [1159, 666] width 16 height 16
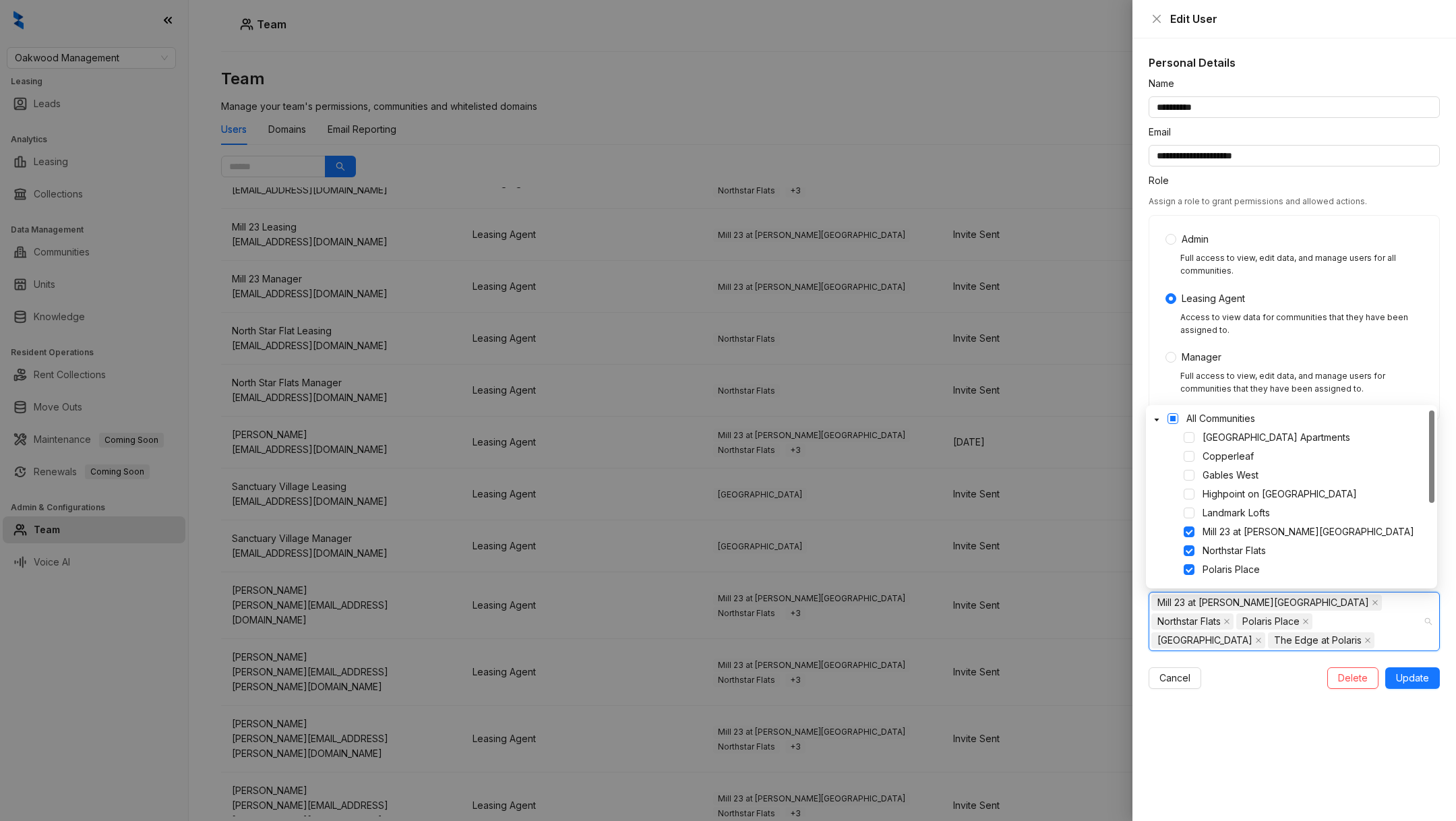
click at [1172, 420] on span at bounding box center [1173, 418] width 11 height 11
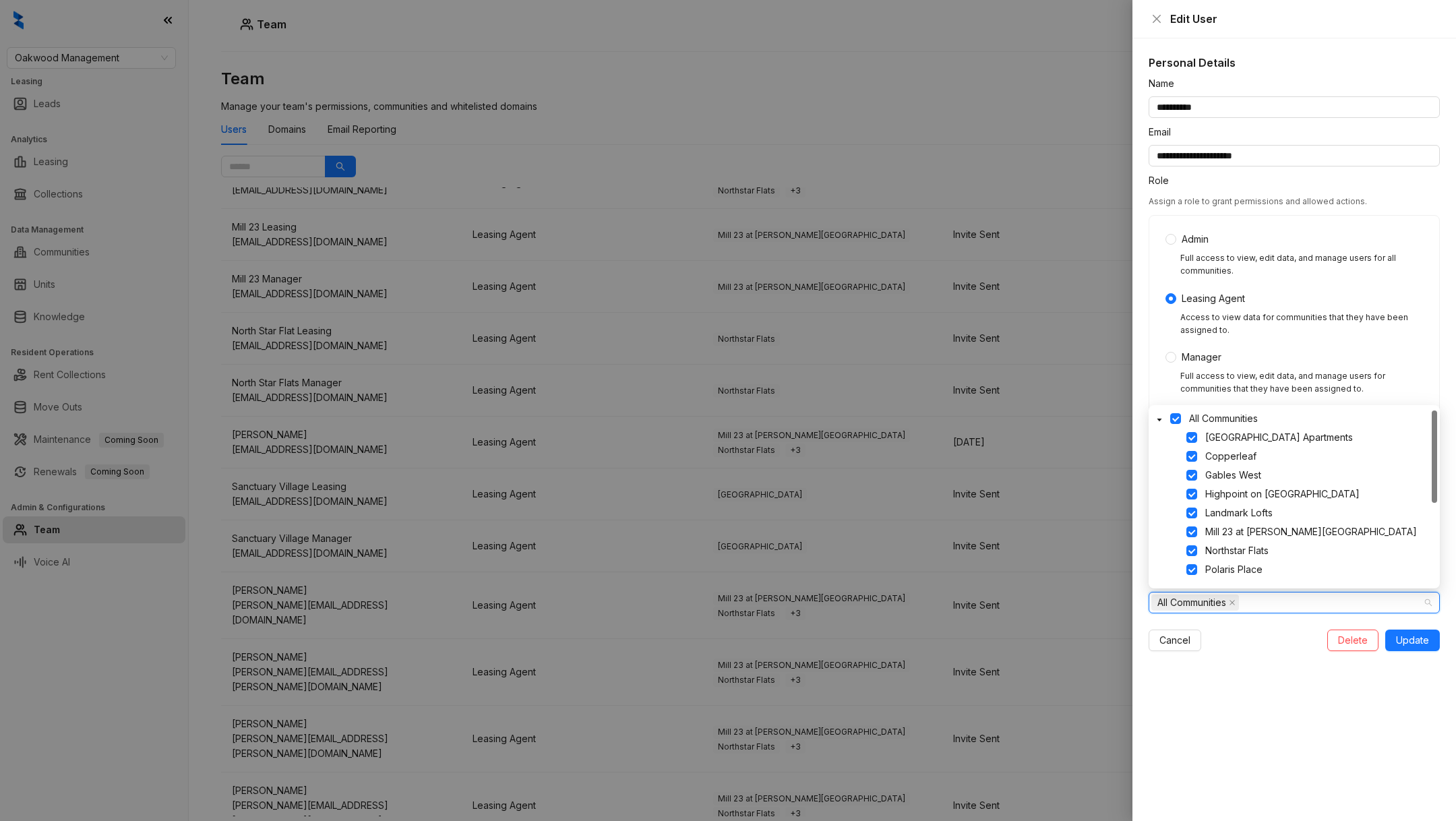
click at [1416, 594] on div "All Communities" at bounding box center [1287, 602] width 272 height 19
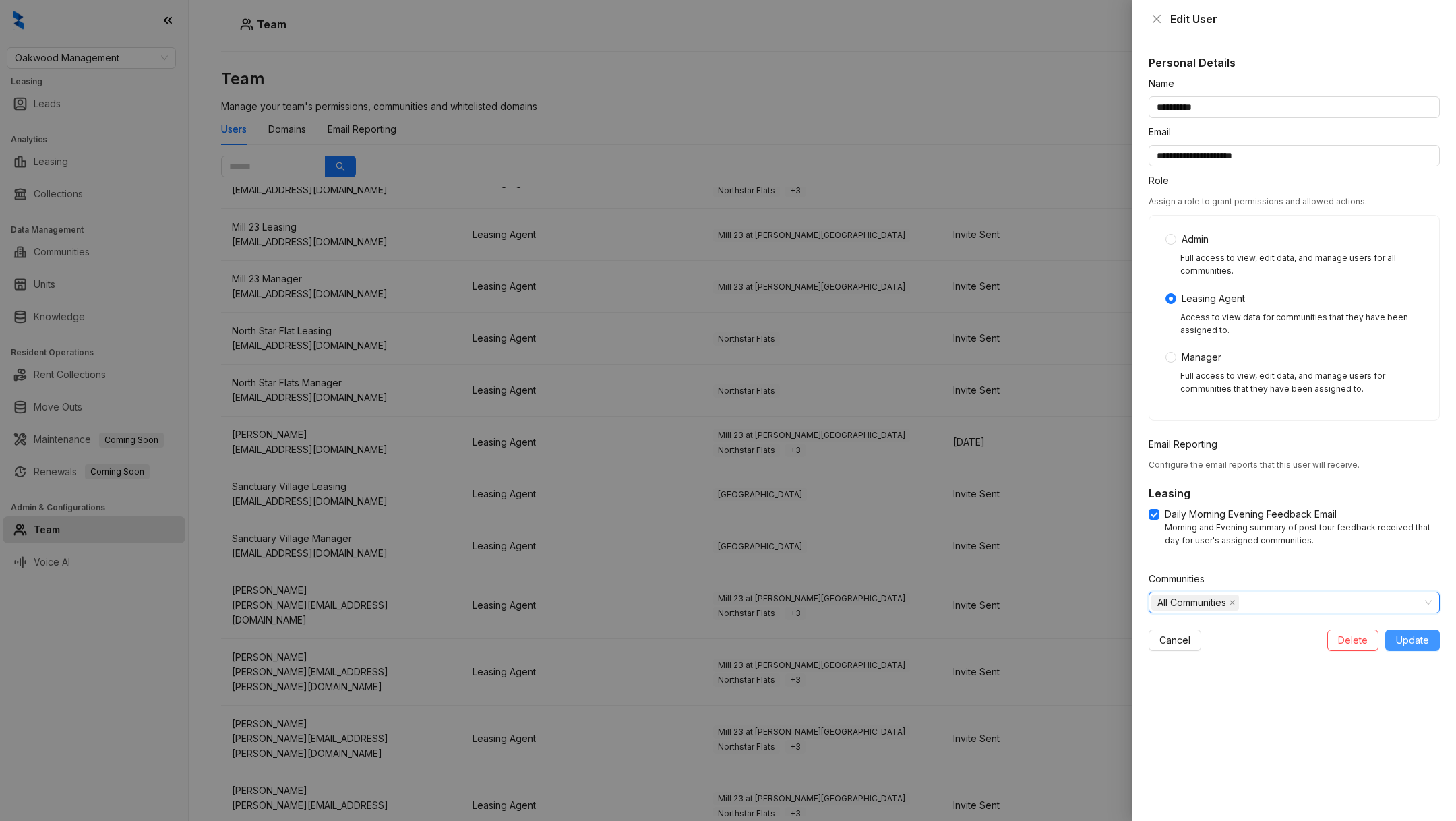
click at [1428, 650] on button "Update" at bounding box center [1412, 641] width 55 height 22
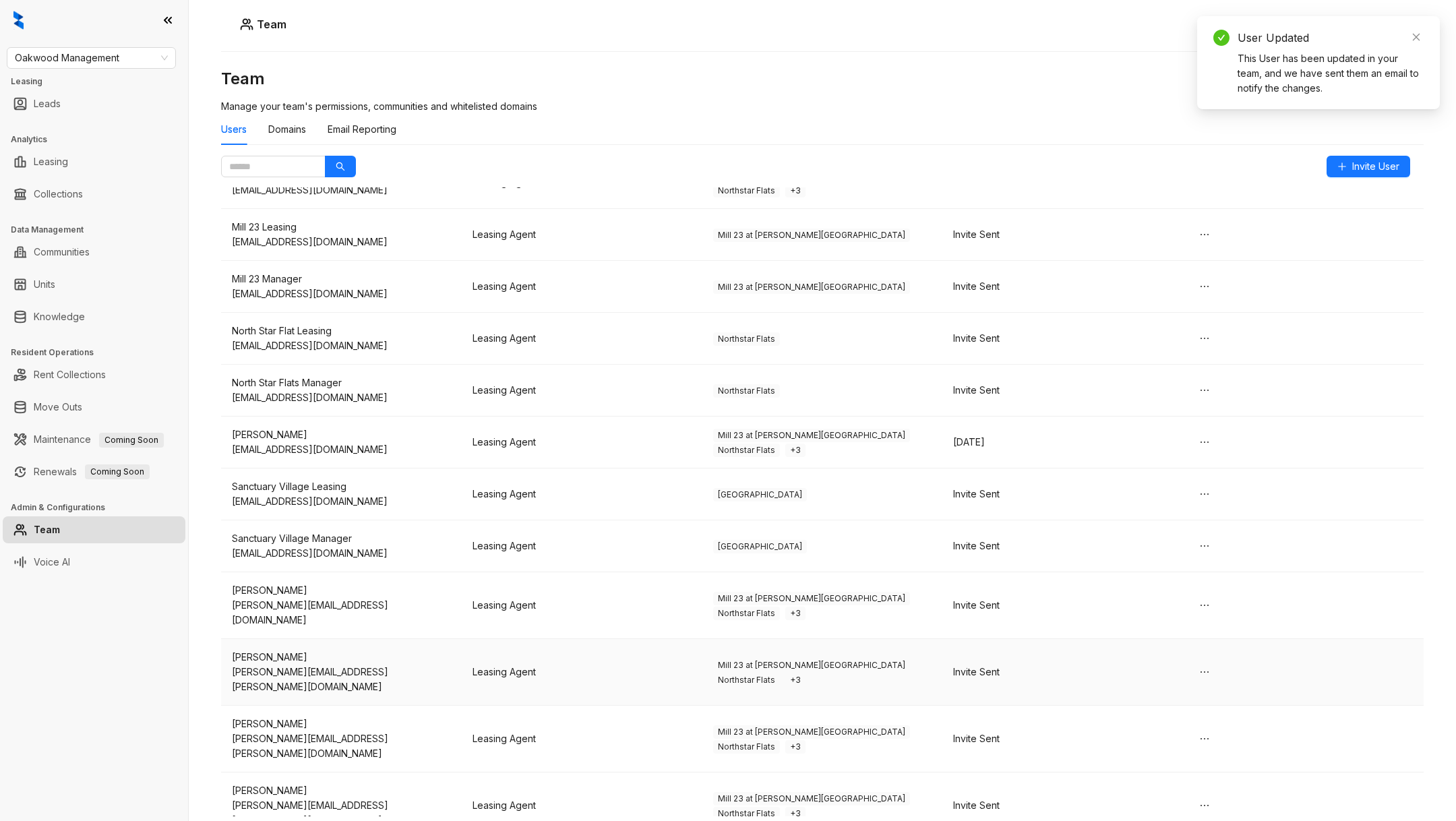
scroll to position [338, 0]
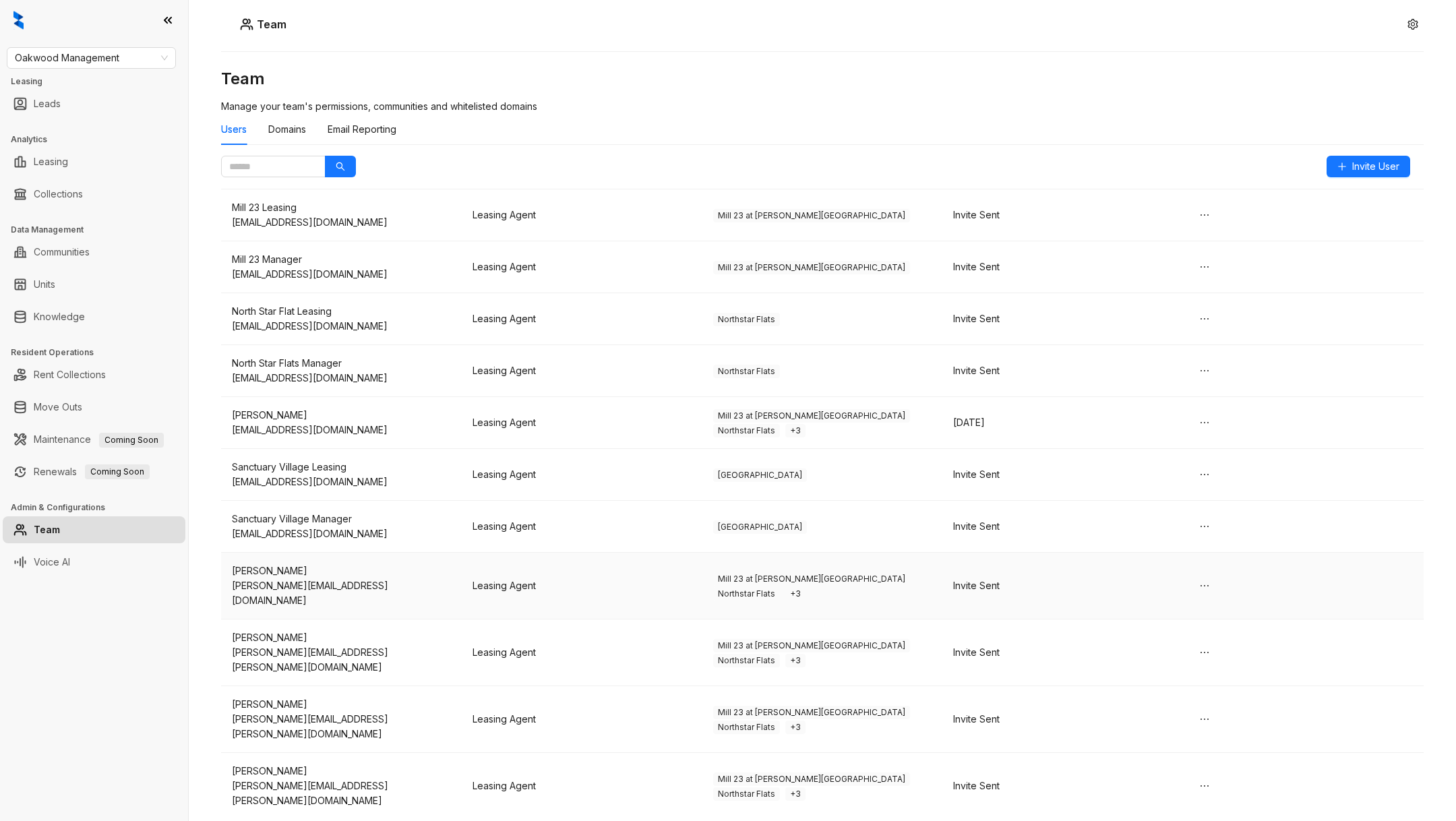
click at [806, 587] on span "+ 3" at bounding box center [795, 594] width 20 height 13
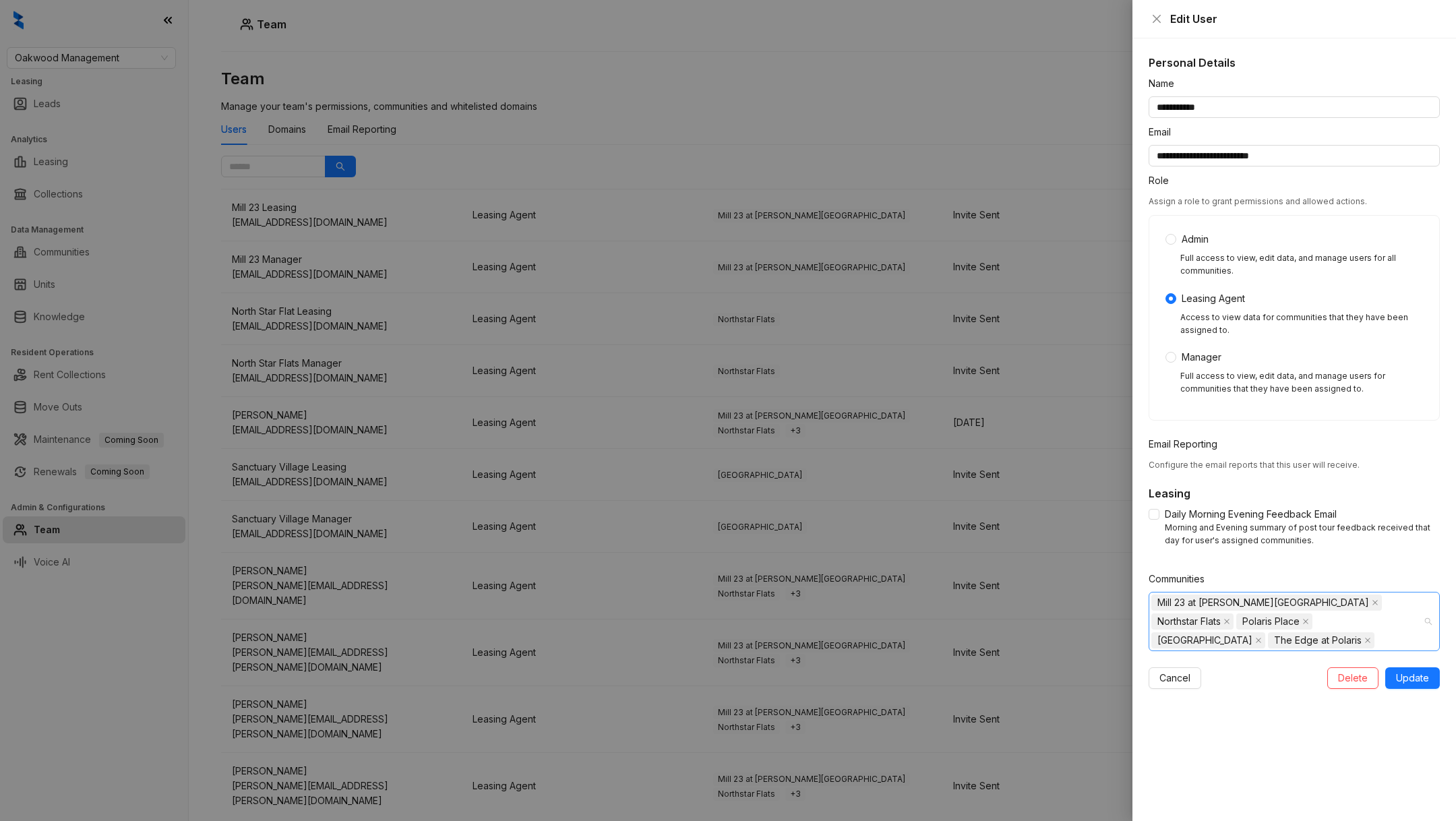
click at [1287, 637] on div "Mill 23 at Coughlin Crossing Northstar Flats Polaris Place Sanctuary Village Th…" at bounding box center [1287, 621] width 272 height 57
click at [1162, 672] on span at bounding box center [1159, 666] width 16 height 16
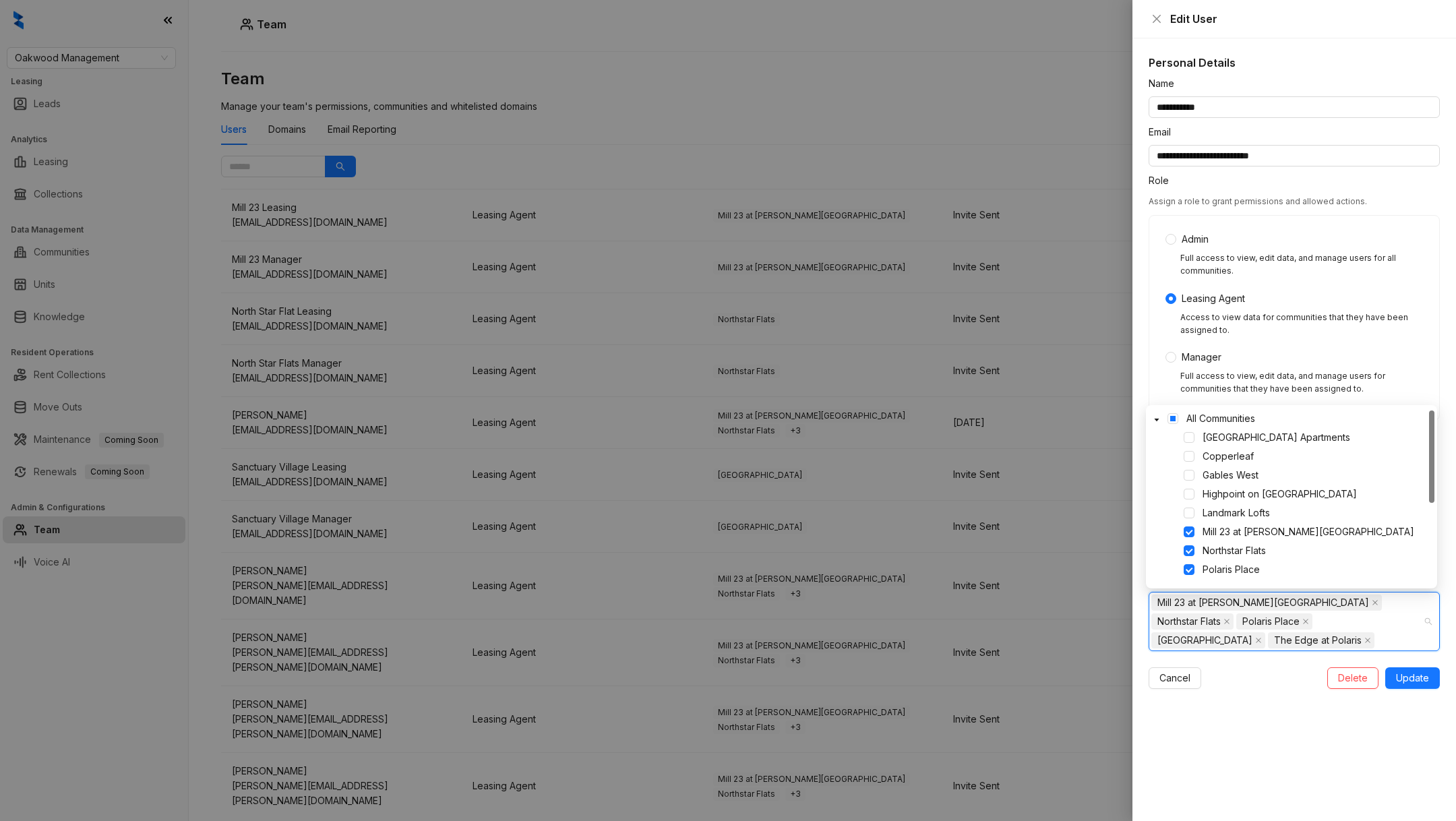
click at [1170, 411] on div "All Communities" at bounding box center [1292, 418] width 286 height 16
click at [1170, 418] on span at bounding box center [1173, 418] width 11 height 11
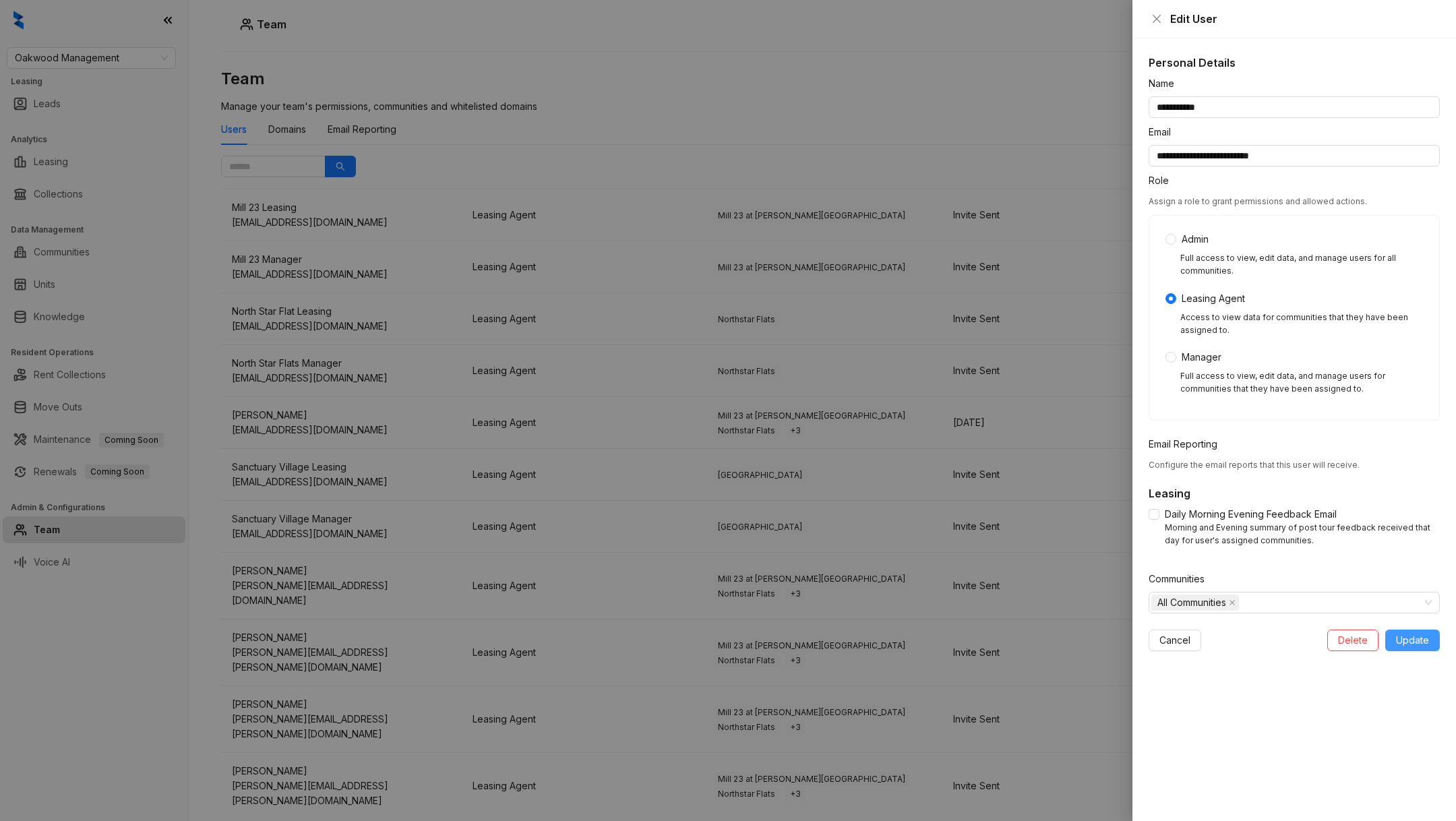
click at [1414, 634] on span "Update" at bounding box center [1412, 641] width 33 height 15
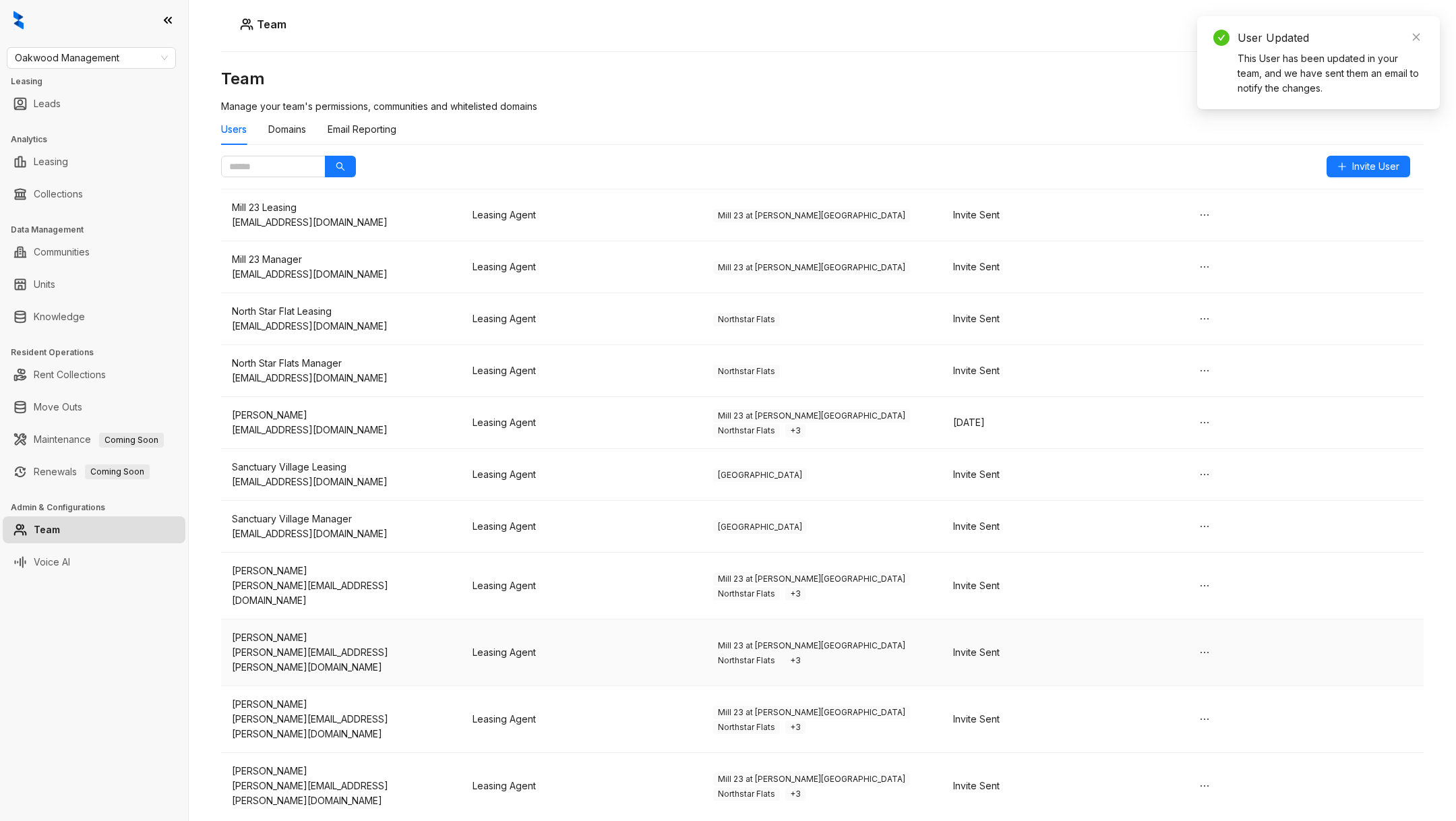
click at [923, 620] on td "Mill 23 at Coughlin Crossing Northstar Flats + 3" at bounding box center [823, 653] width 241 height 67
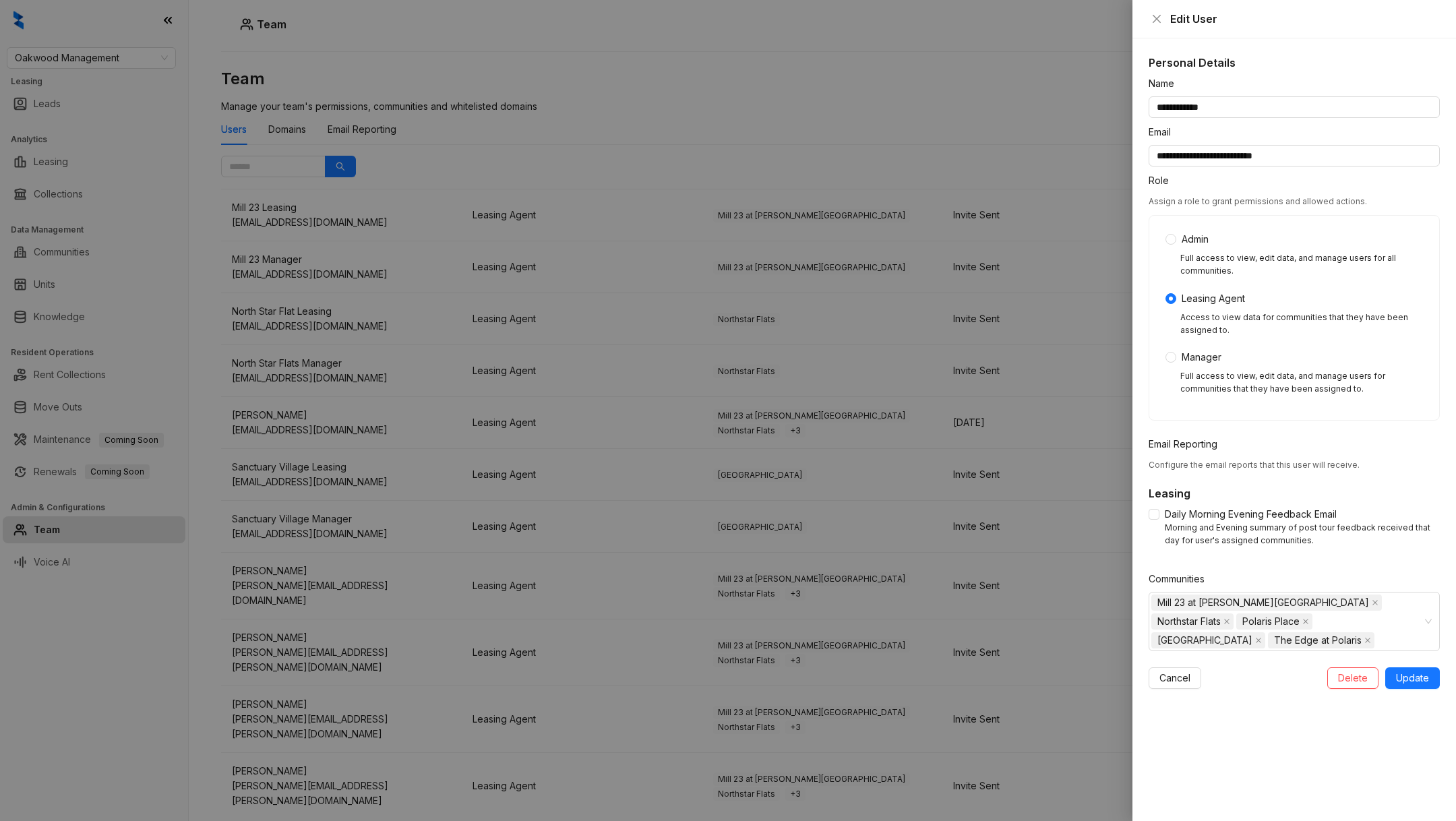
click at [1300, 651] on form "**********" at bounding box center [1294, 382] width 291 height 613
click at [1292, 641] on div "Mill 23 at Coughlin Crossing Northstar Flats Polaris Place Sanctuary Village Th…" at bounding box center [1287, 621] width 272 height 57
click at [1156, 660] on span at bounding box center [1159, 666] width 16 height 16
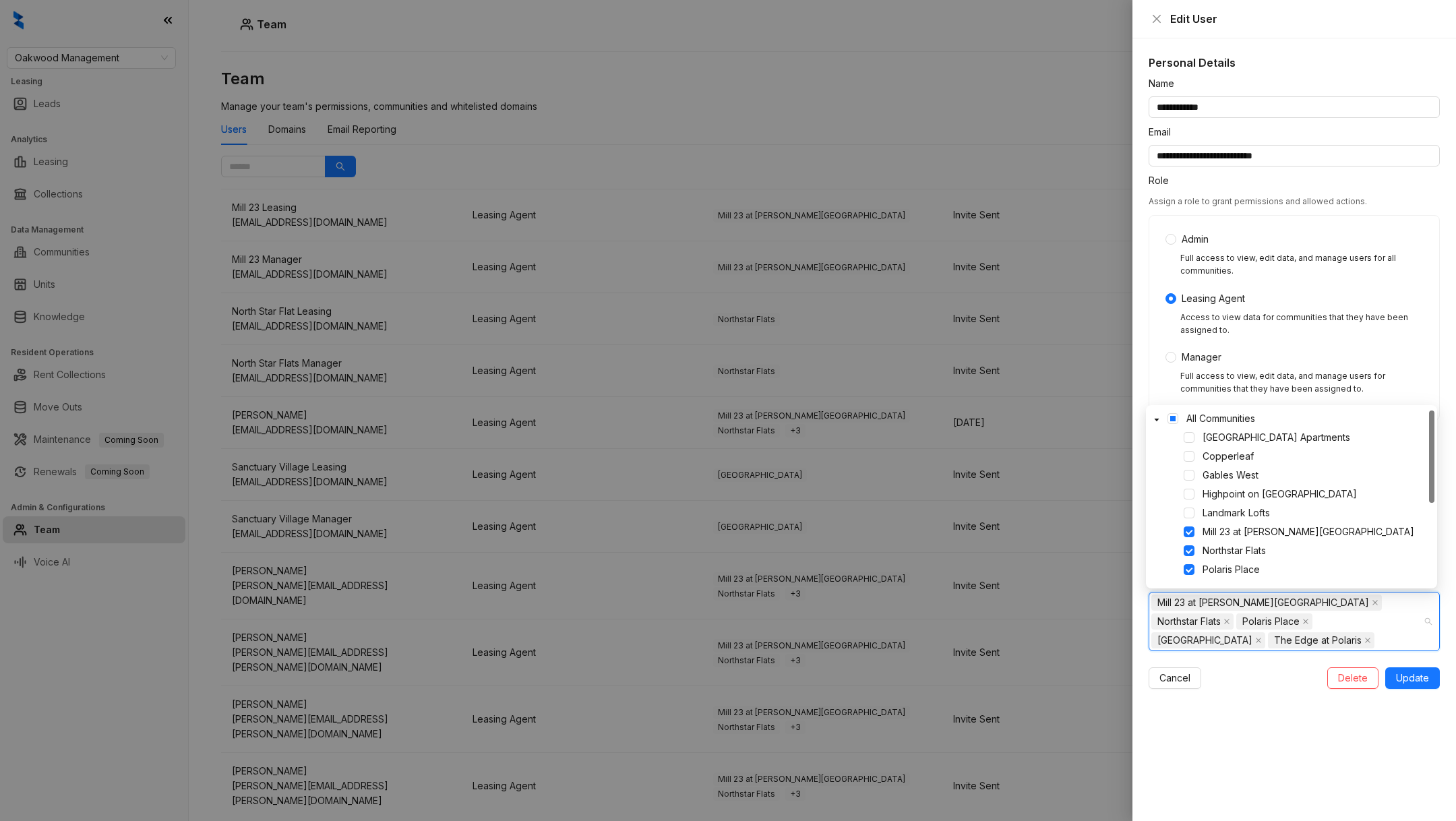
click at [1178, 413] on div "All Communities" at bounding box center [1292, 418] width 286 height 16
click at [1173, 413] on span at bounding box center [1173, 418] width 11 height 11
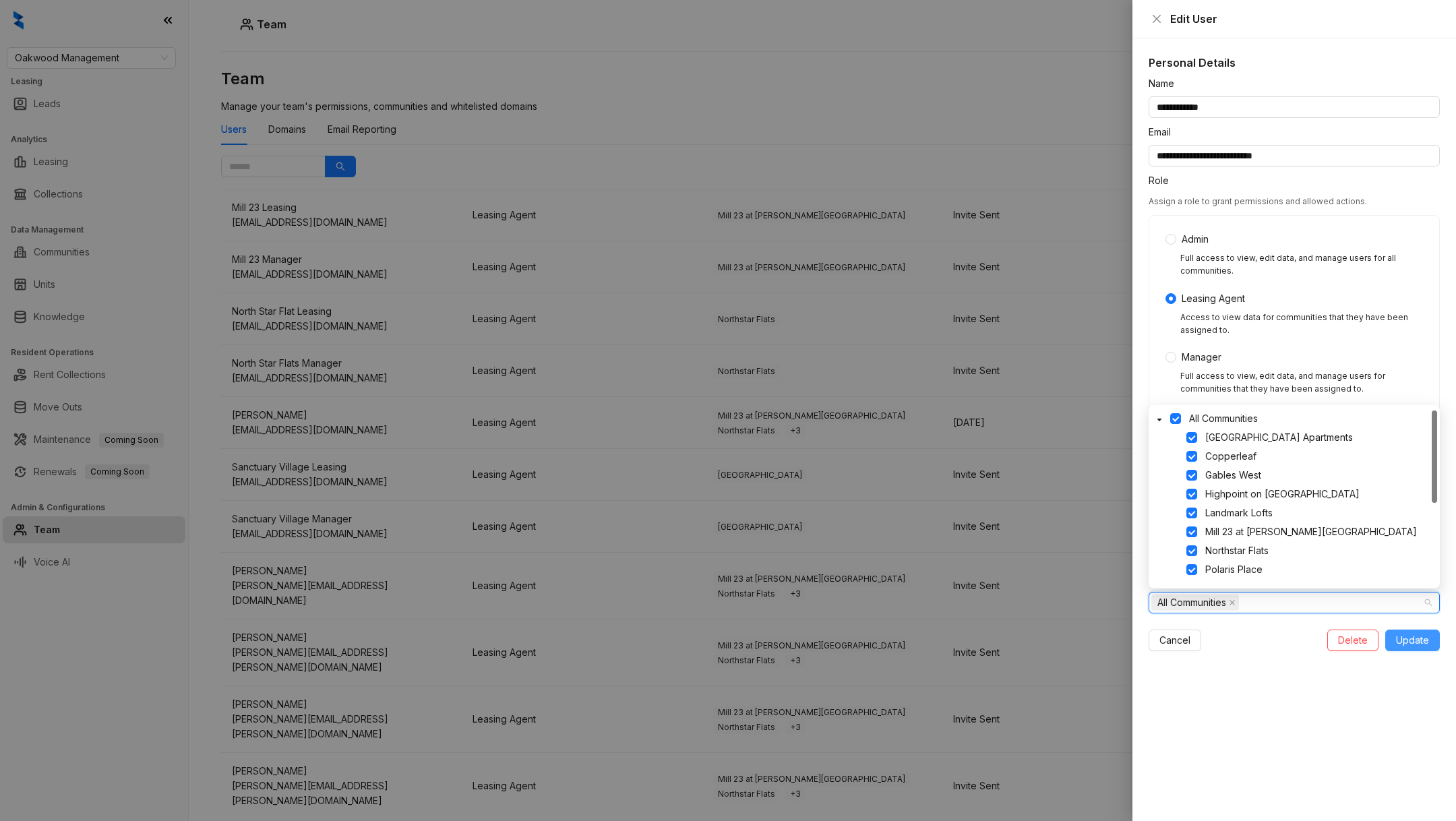
click at [1402, 644] on span "Update" at bounding box center [1412, 641] width 33 height 15
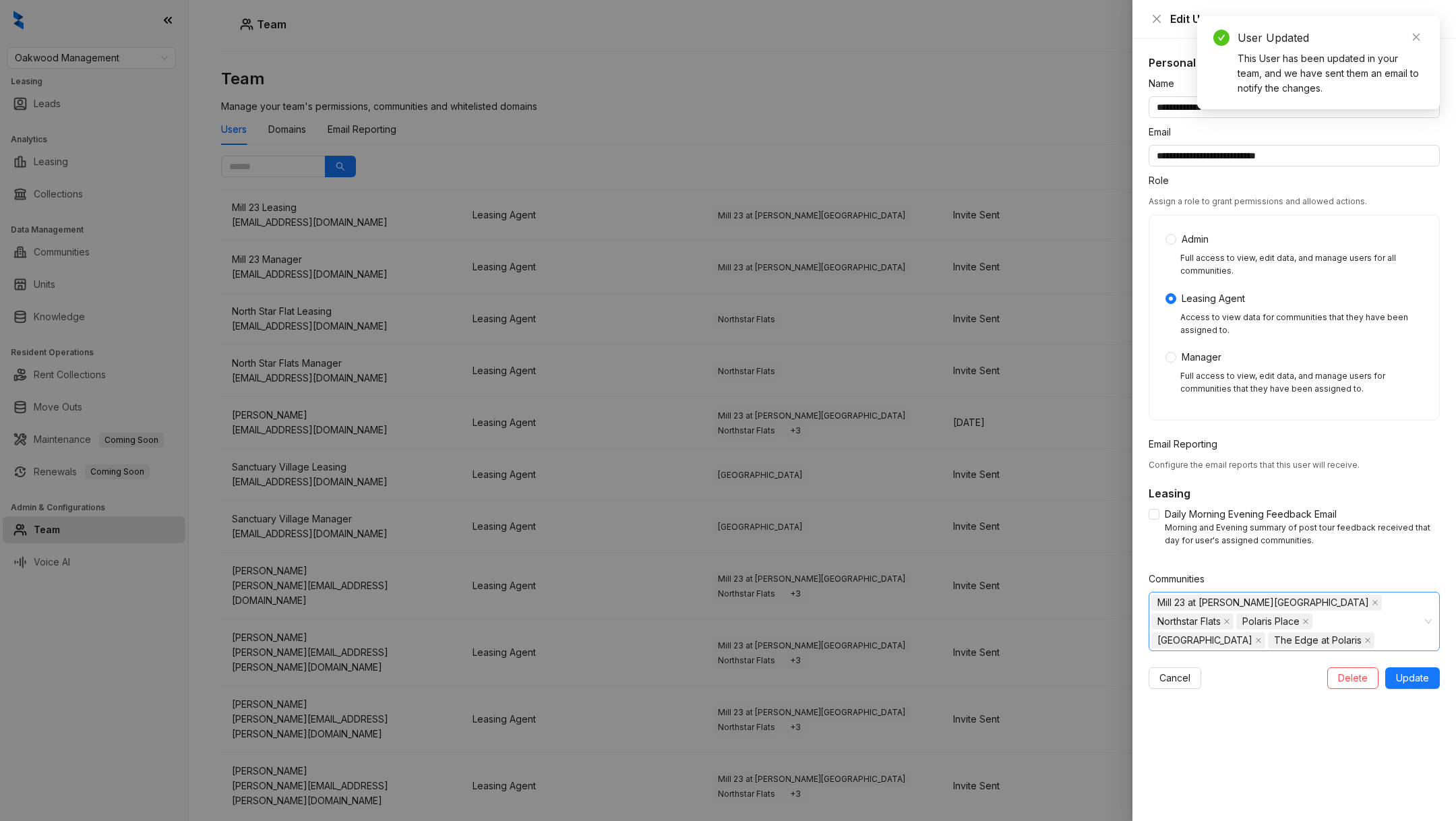
click at [1268, 631] on div "Sanctuary Village" at bounding box center [1209, 640] width 117 height 19
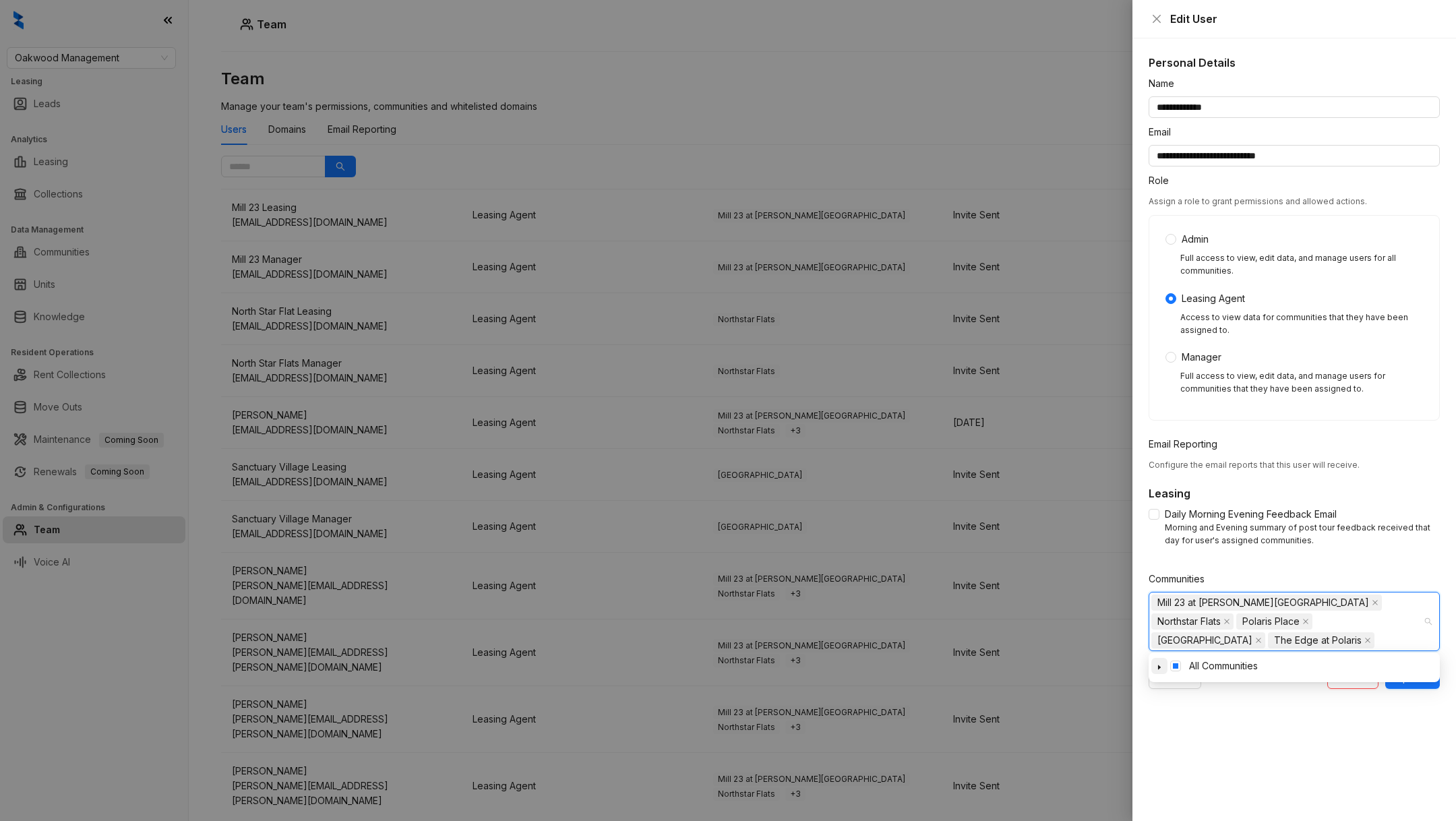
click at [1153, 665] on span at bounding box center [1159, 666] width 16 height 16
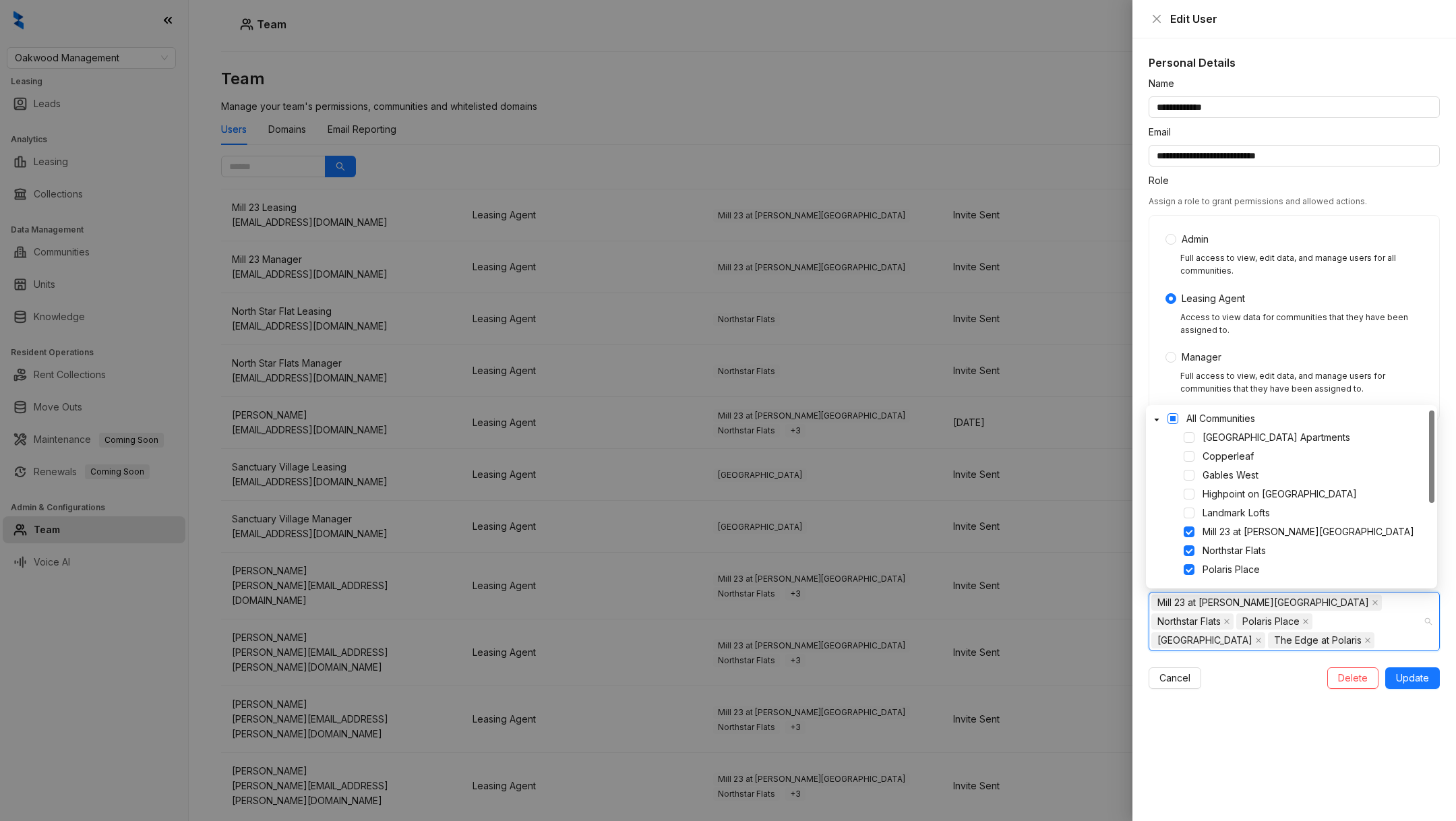
click at [1176, 421] on span at bounding box center [1173, 418] width 11 height 11
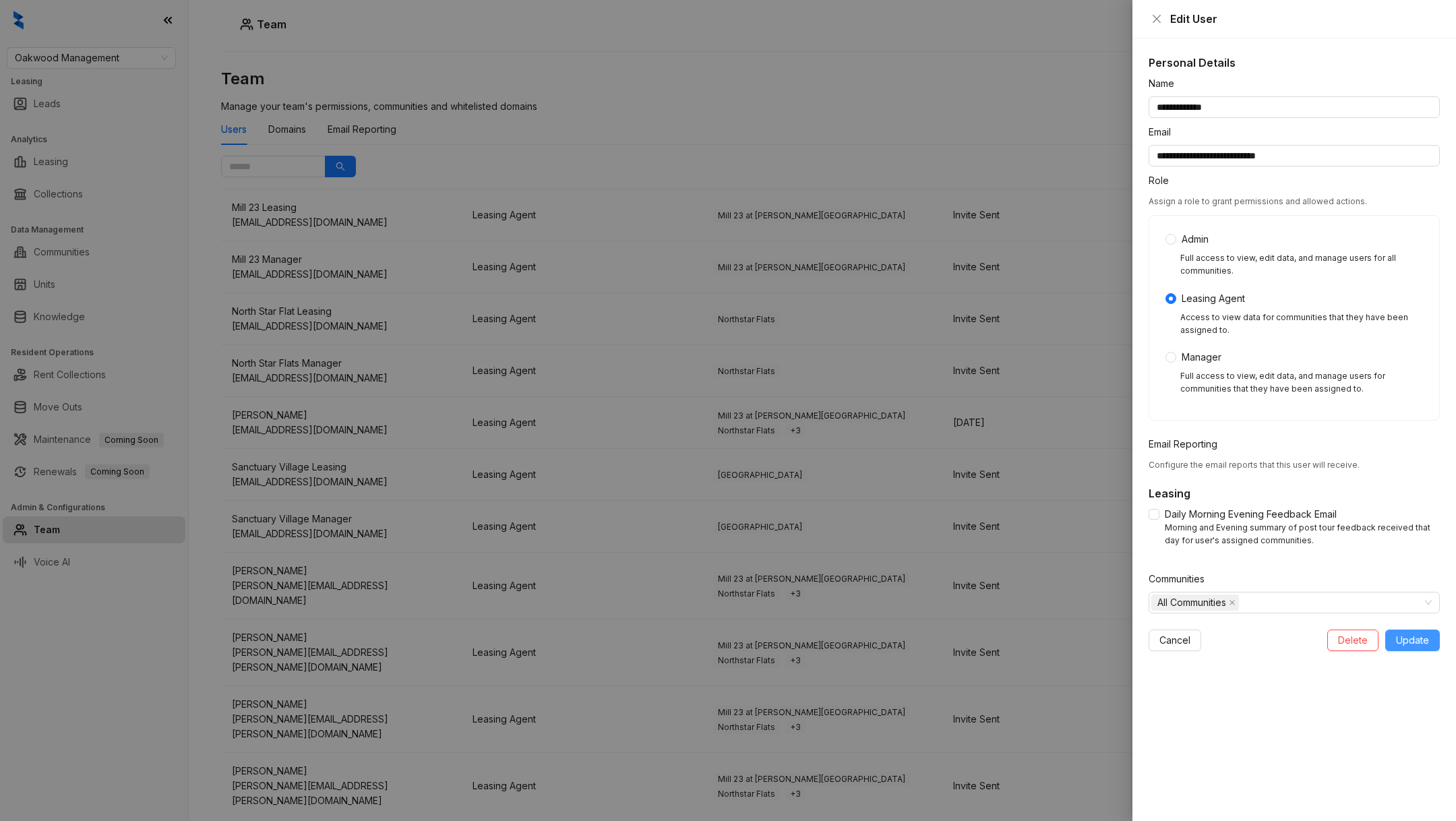
click at [1421, 637] on span "Update" at bounding box center [1412, 641] width 33 height 15
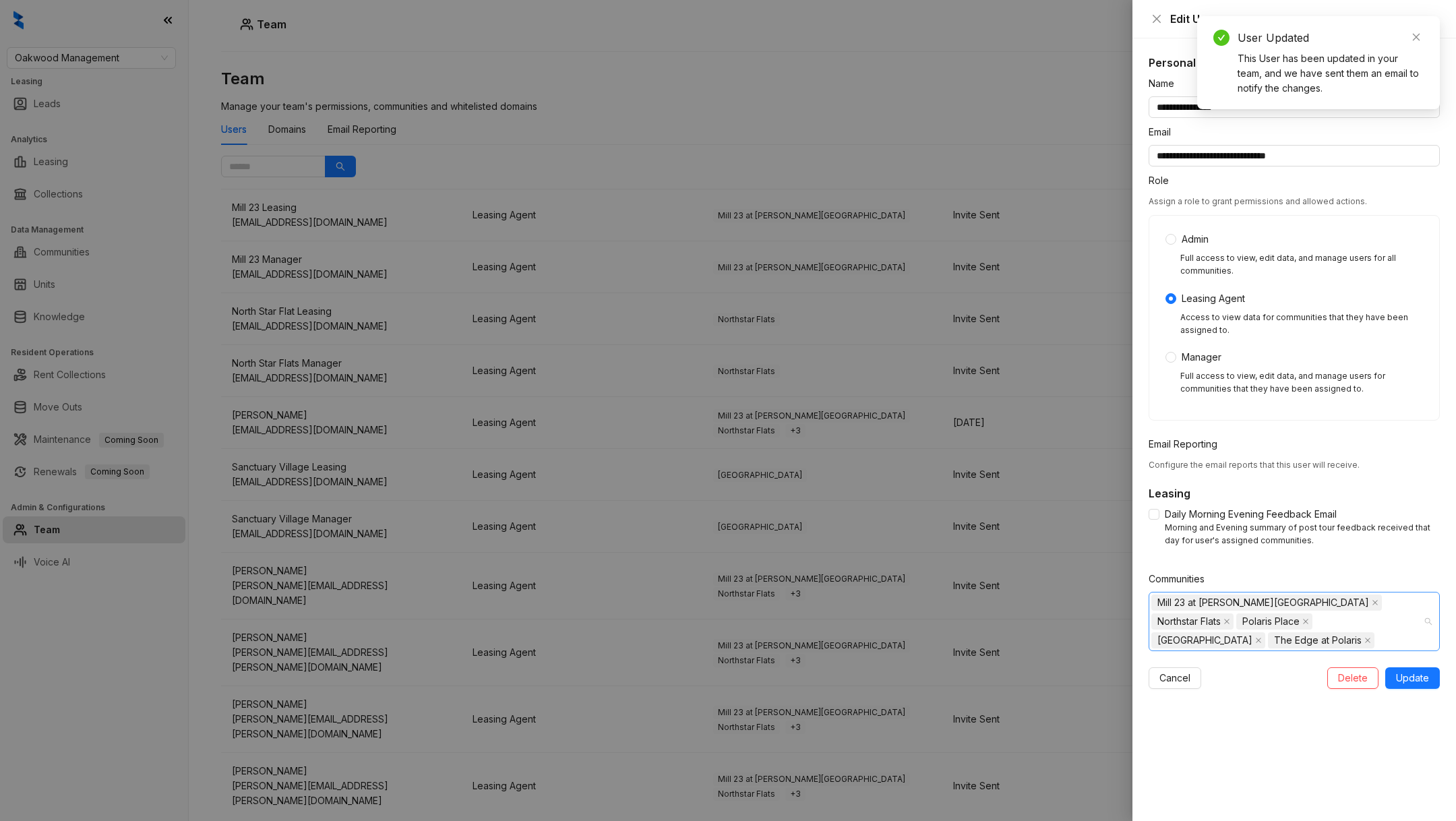
click at [1253, 633] on span "Sanctuary Village" at bounding box center [1204, 641] width 95 height 15
click at [1158, 665] on icon "caret-down" at bounding box center [1160, 668] width 7 height 7
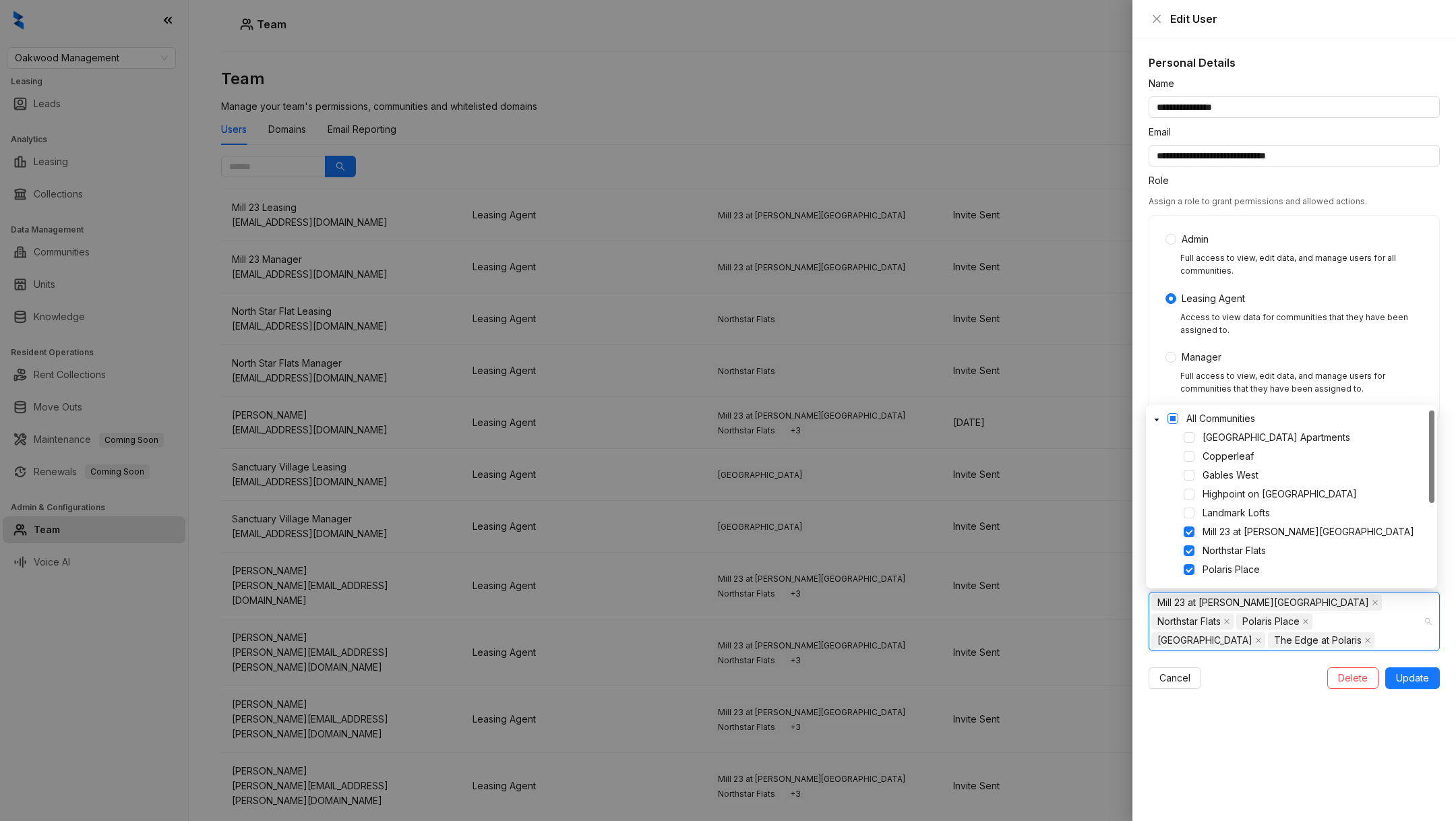
click at [1176, 421] on span at bounding box center [1173, 418] width 11 height 11
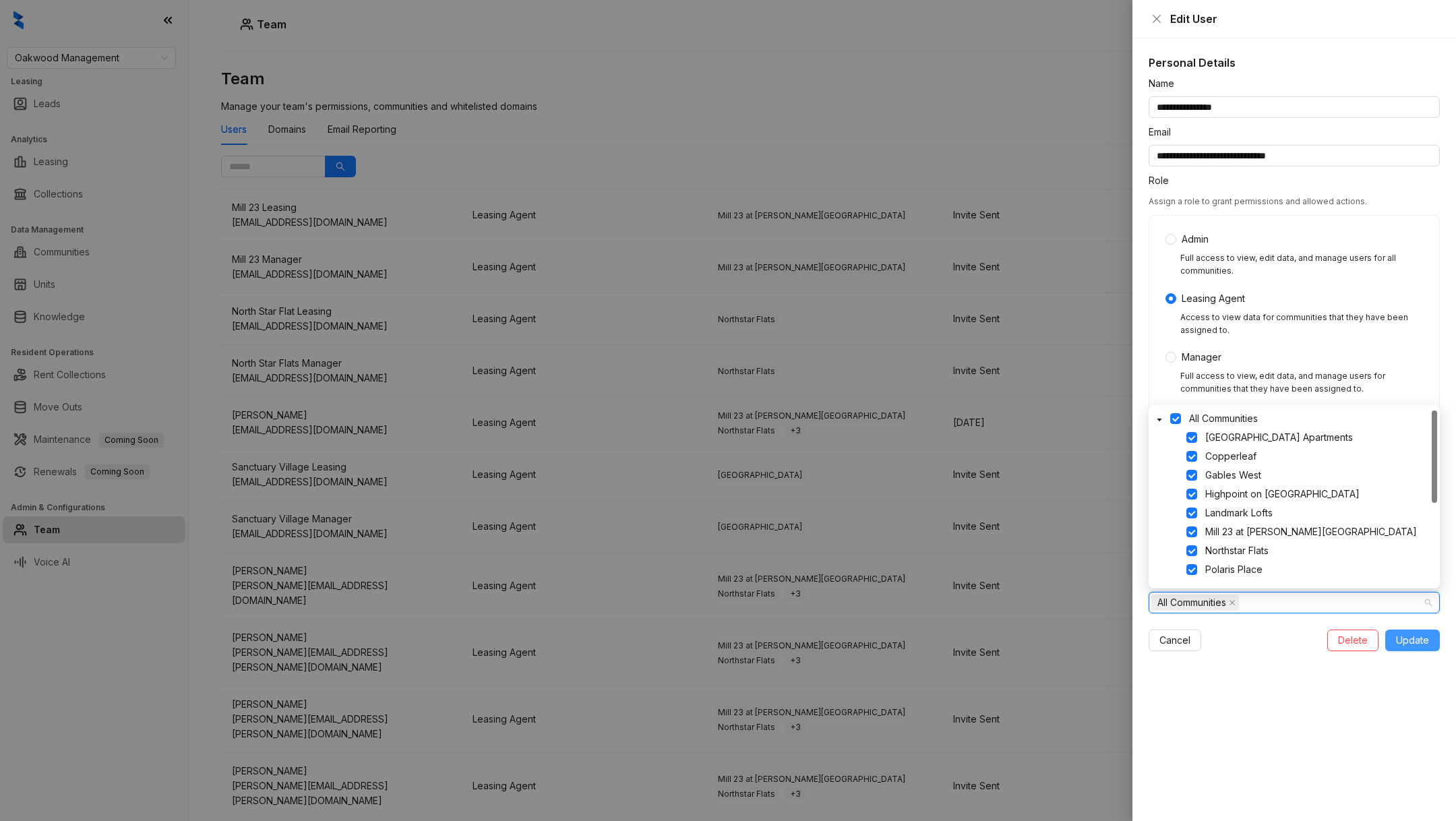
click at [1416, 646] on span "Update" at bounding box center [1412, 641] width 33 height 15
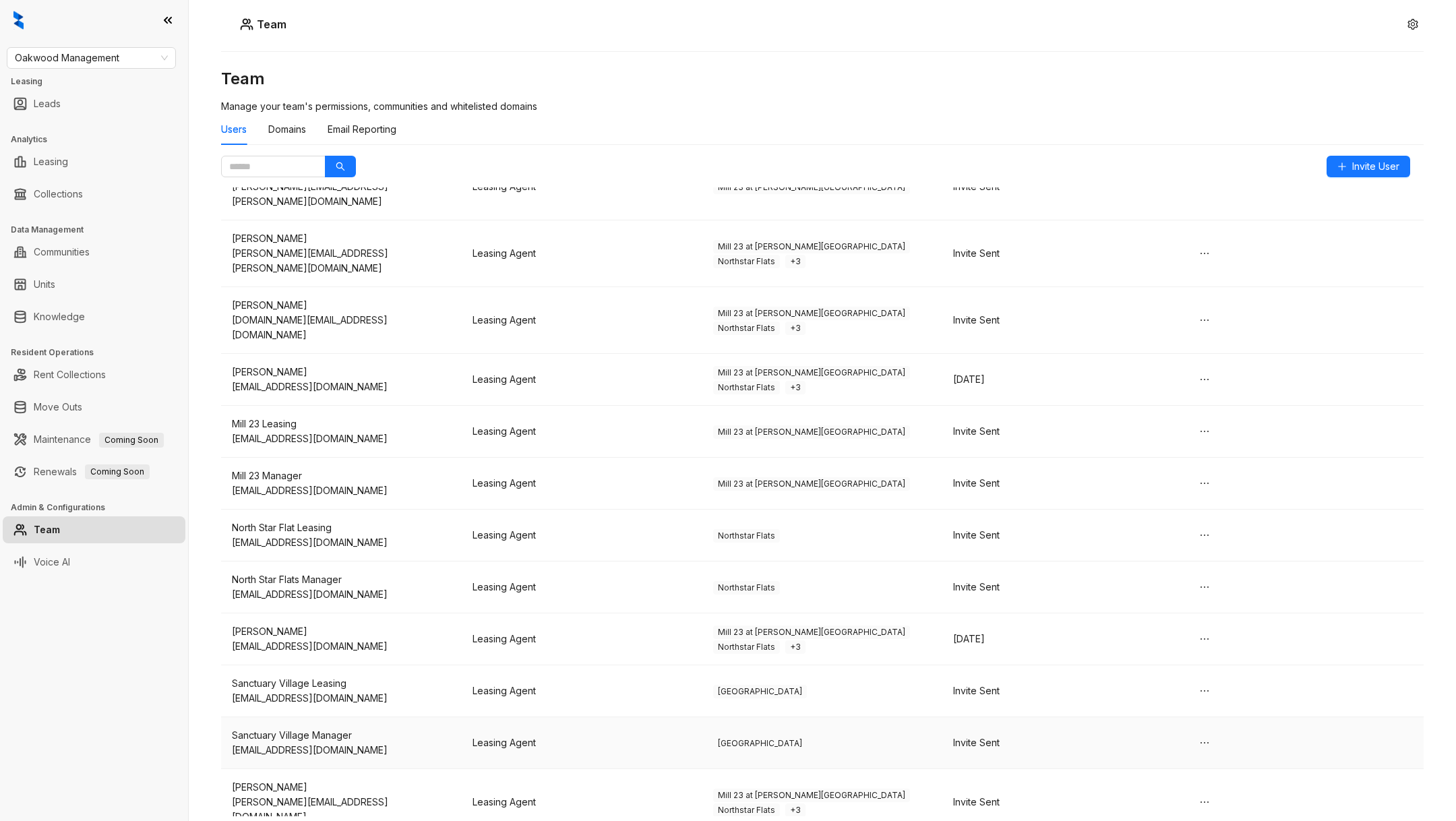
scroll to position [0, 0]
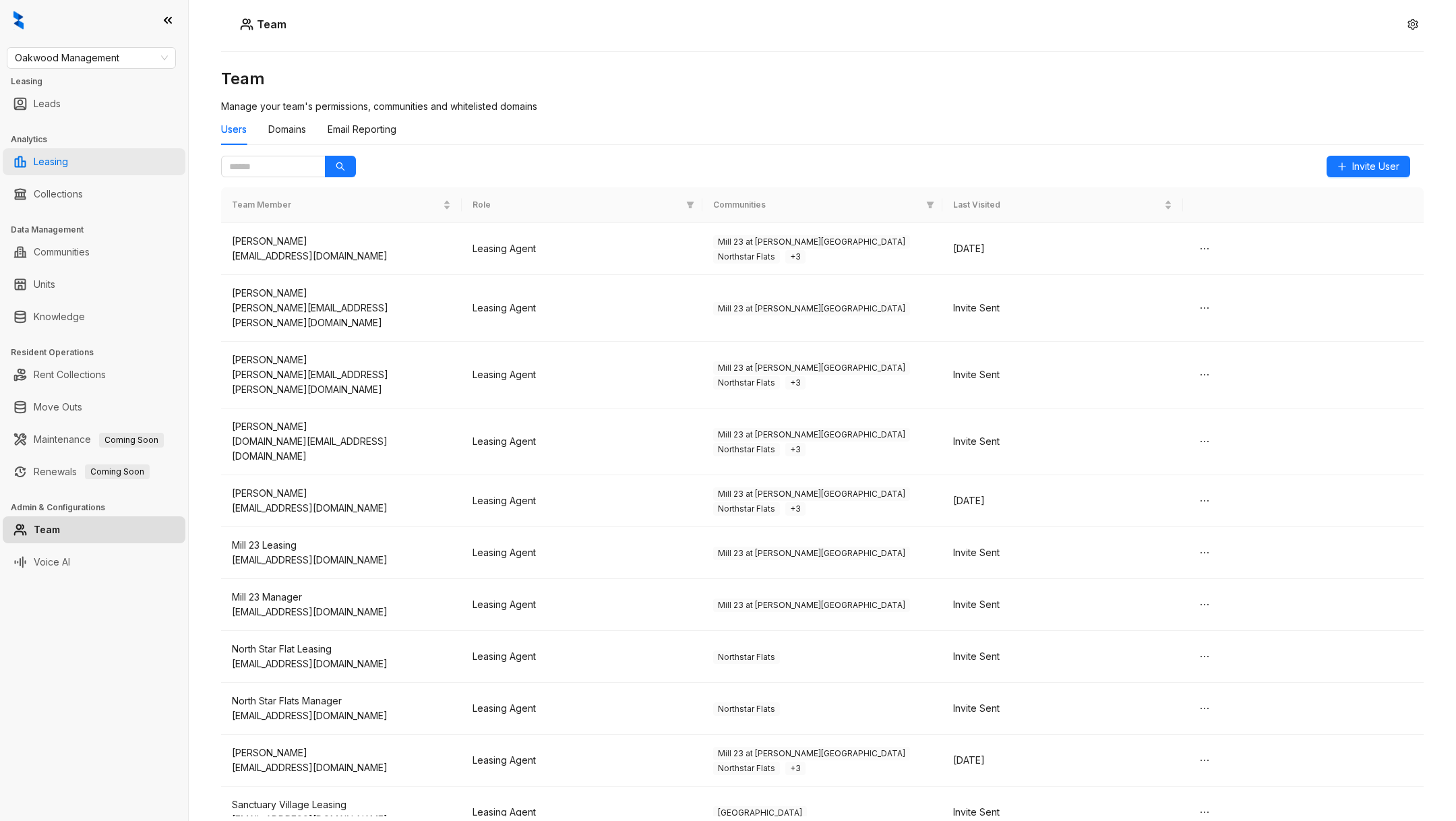
click at [68, 174] on link "Leasing" at bounding box center [50, 162] width 34 height 27
select select "******"
